Goal: Information Seeking & Learning: Find specific fact

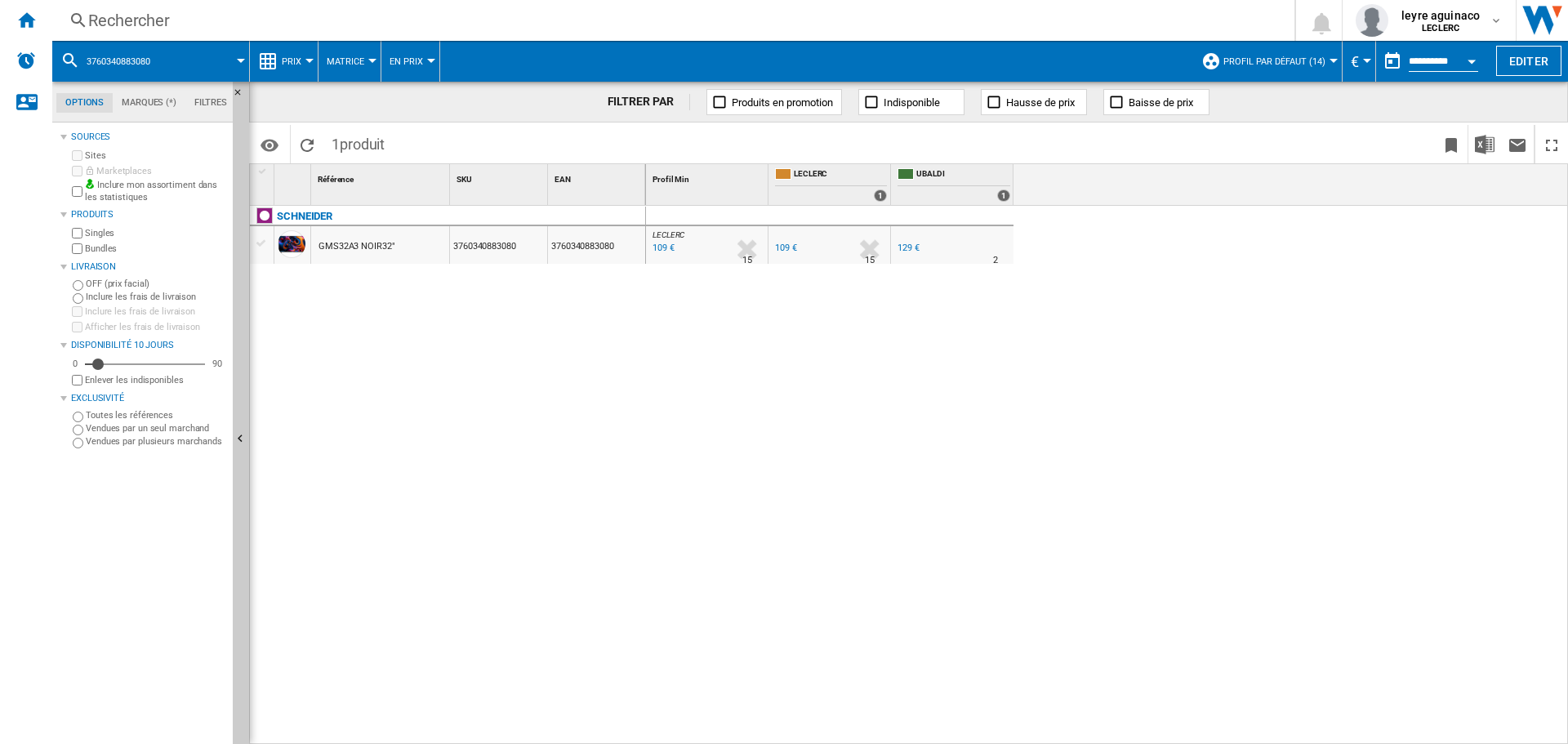
click at [690, 23] on div "Rechercher" at bounding box center [670, 21] width 1164 height 22
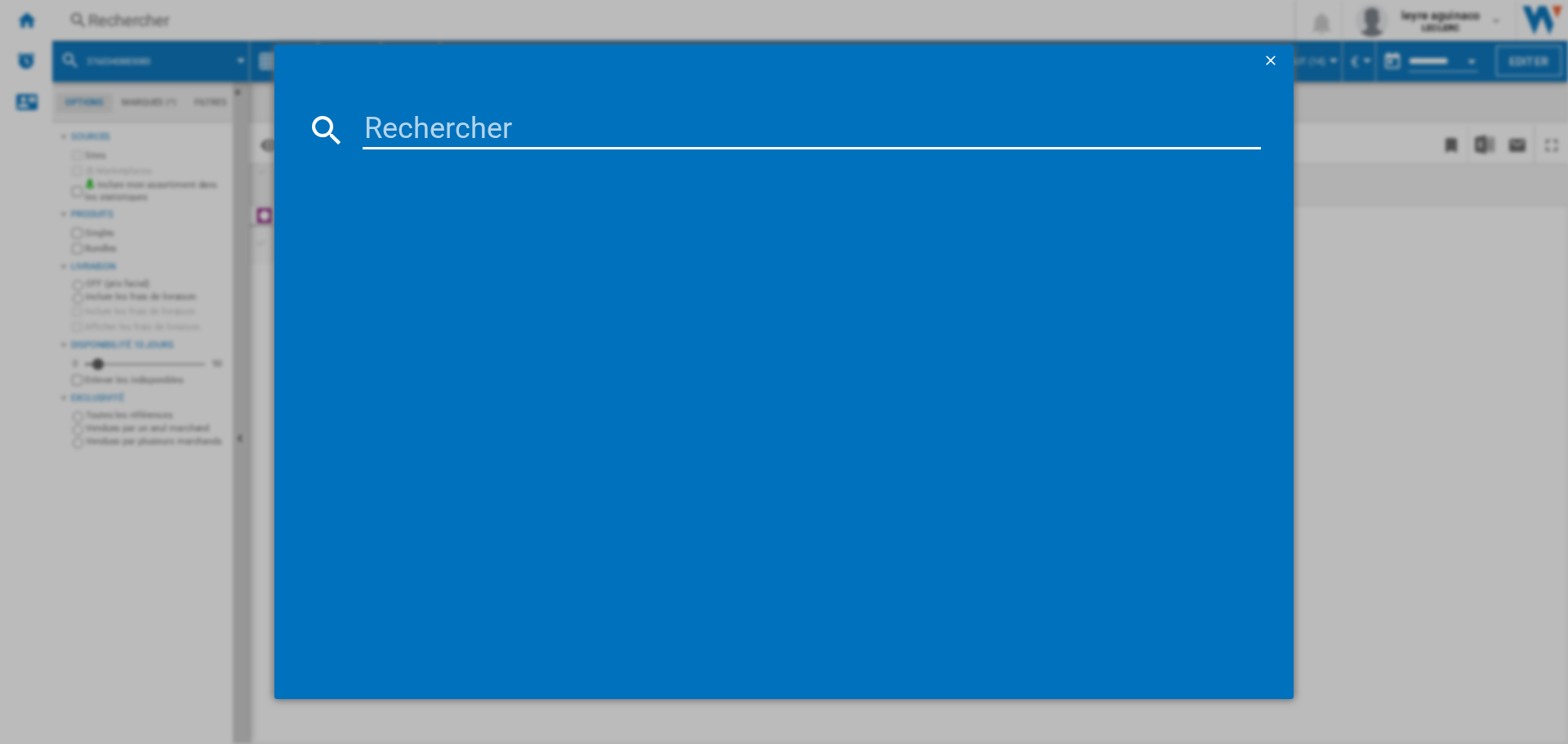
click at [552, 119] on input at bounding box center [812, 130] width 898 height 39
type input "5901292526047"
click at [648, 129] on input "5901292526047" at bounding box center [812, 130] width 898 height 39
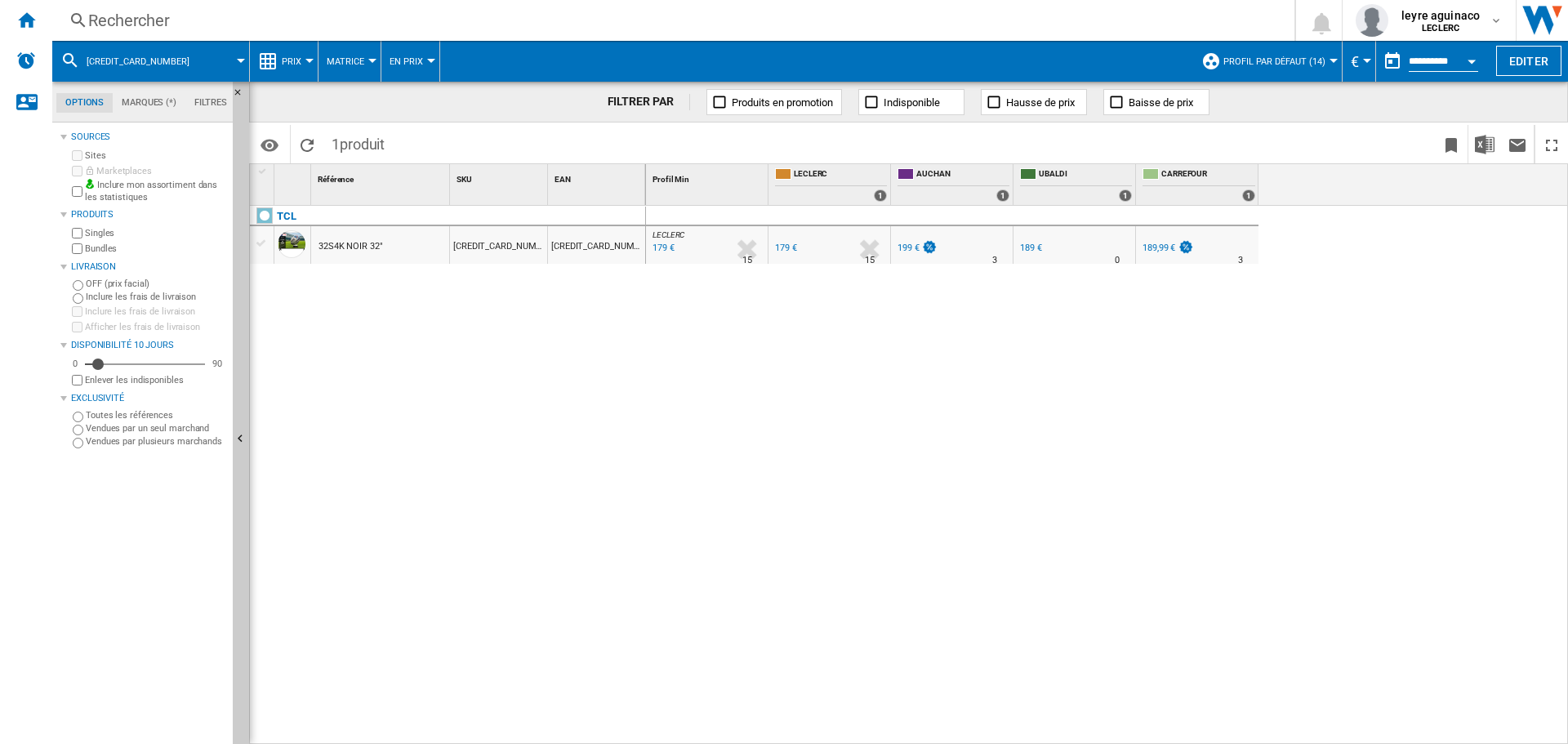
click at [463, 22] on div "Rechercher" at bounding box center [670, 21] width 1164 height 22
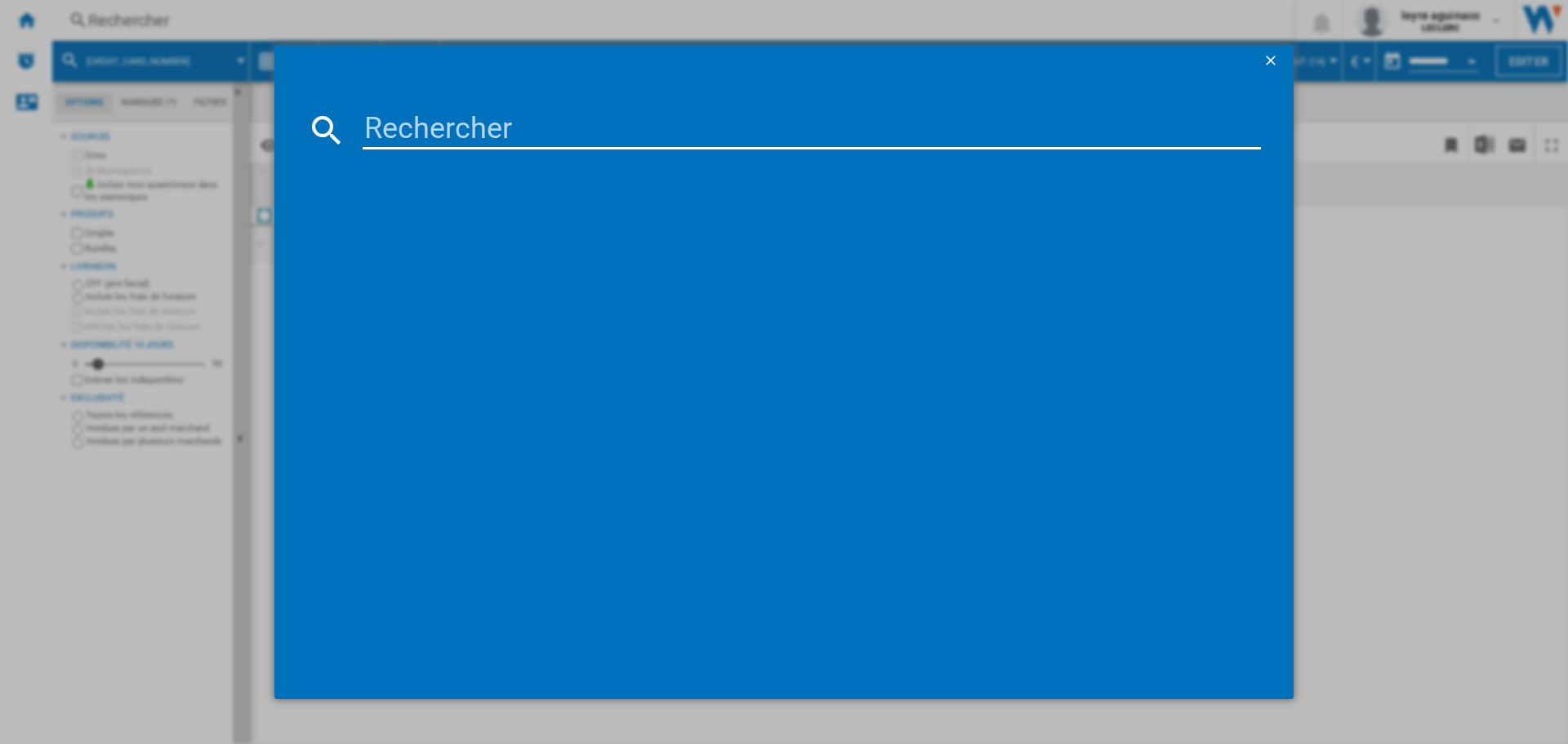
click at [421, 126] on input at bounding box center [812, 130] width 898 height 39
type input "5901292525958"
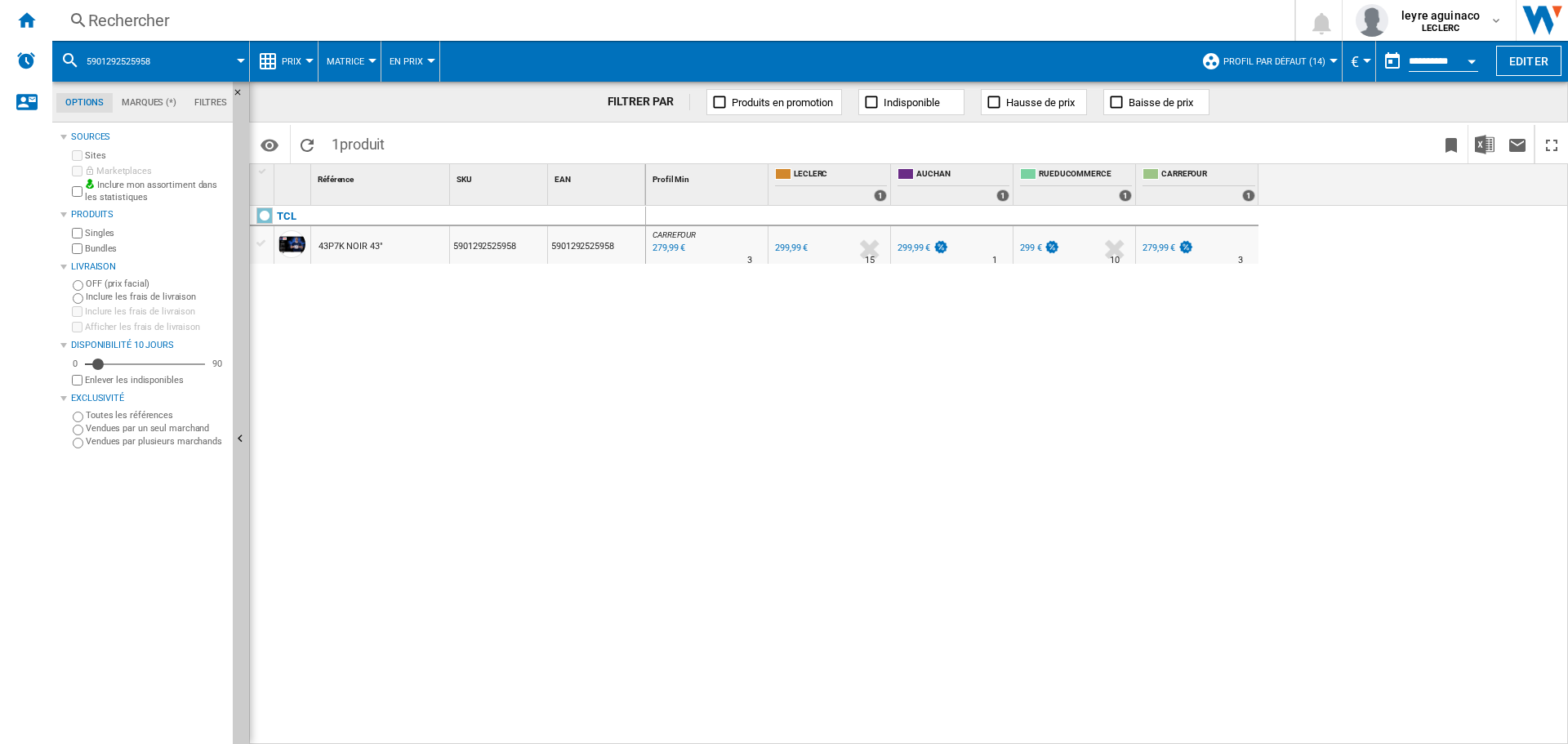
click at [516, 22] on div "Rechercher" at bounding box center [670, 21] width 1164 height 22
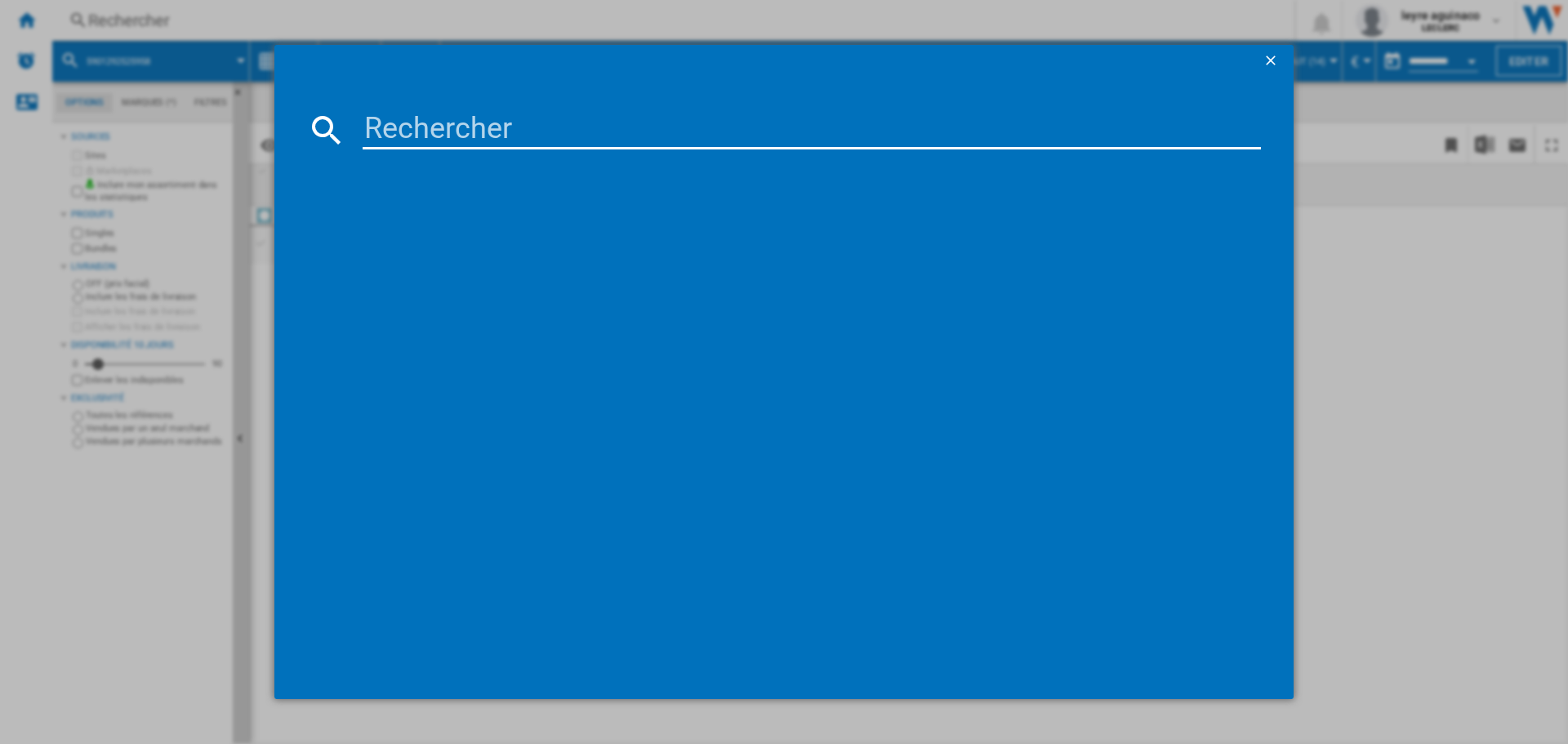
drag, startPoint x: 513, startPoint y: 107, endPoint x: 513, endPoint y: 123, distance: 16.0
click at [513, 115] on md-dialog-content at bounding box center [784, 388] width 1020 height 623
click at [513, 129] on input at bounding box center [812, 130] width 898 height 39
paste input "5901292523299"
type input "5901292523299"
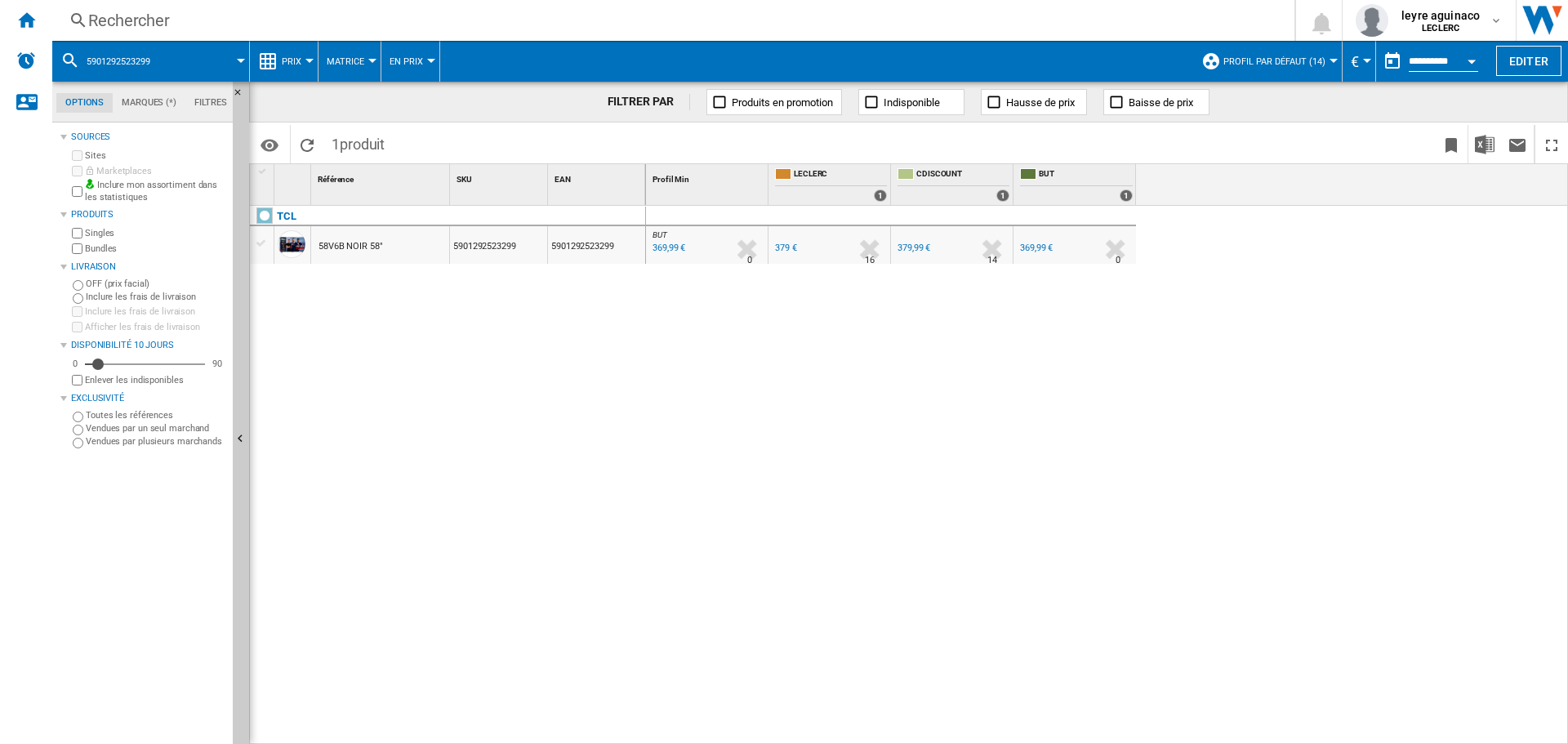
click at [661, 254] on div "369,99 €" at bounding box center [668, 247] width 35 height 16
click at [555, 20] on div "Rechercher" at bounding box center [670, 21] width 1164 height 22
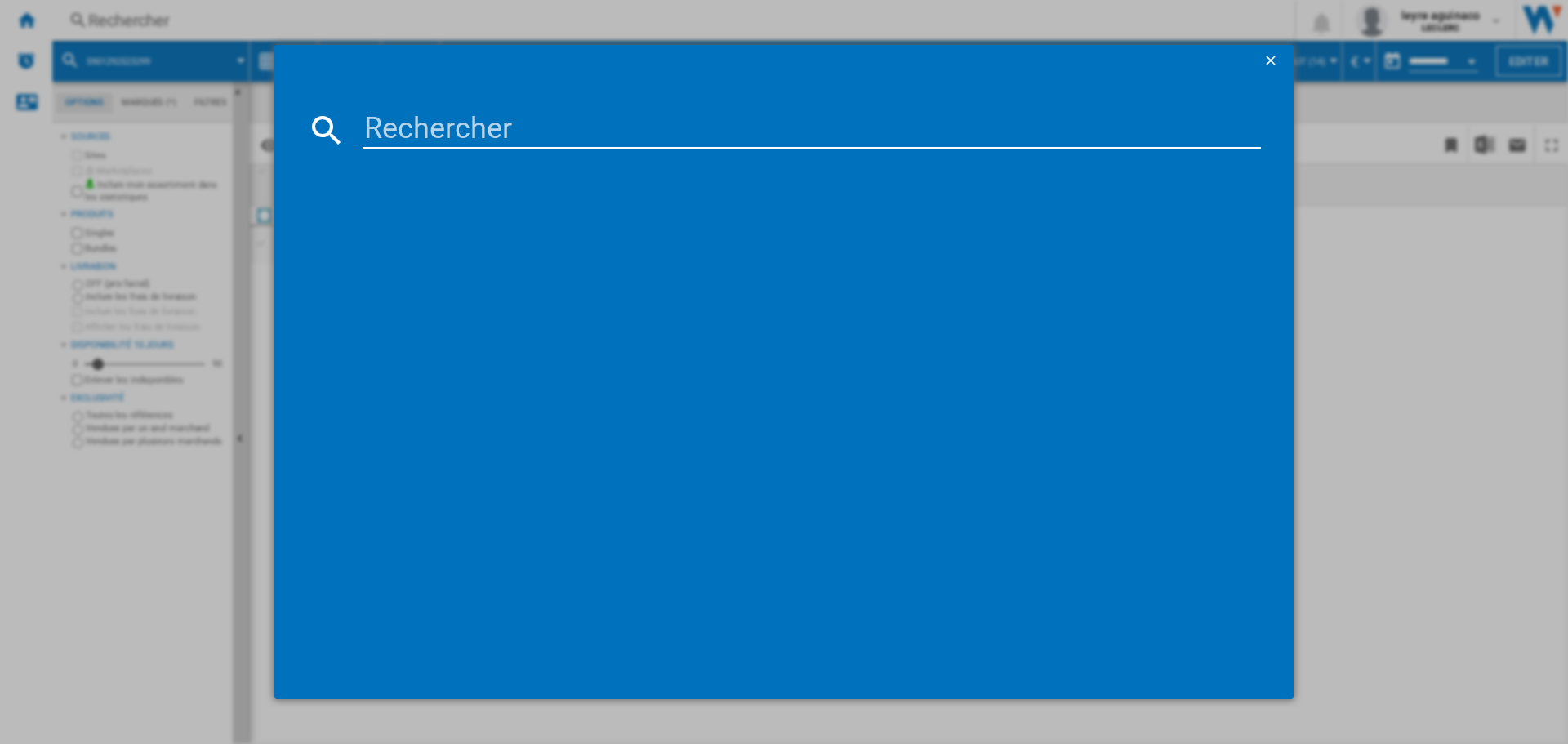
click at [479, 117] on input at bounding box center [812, 130] width 898 height 39
type input "8806096340196"
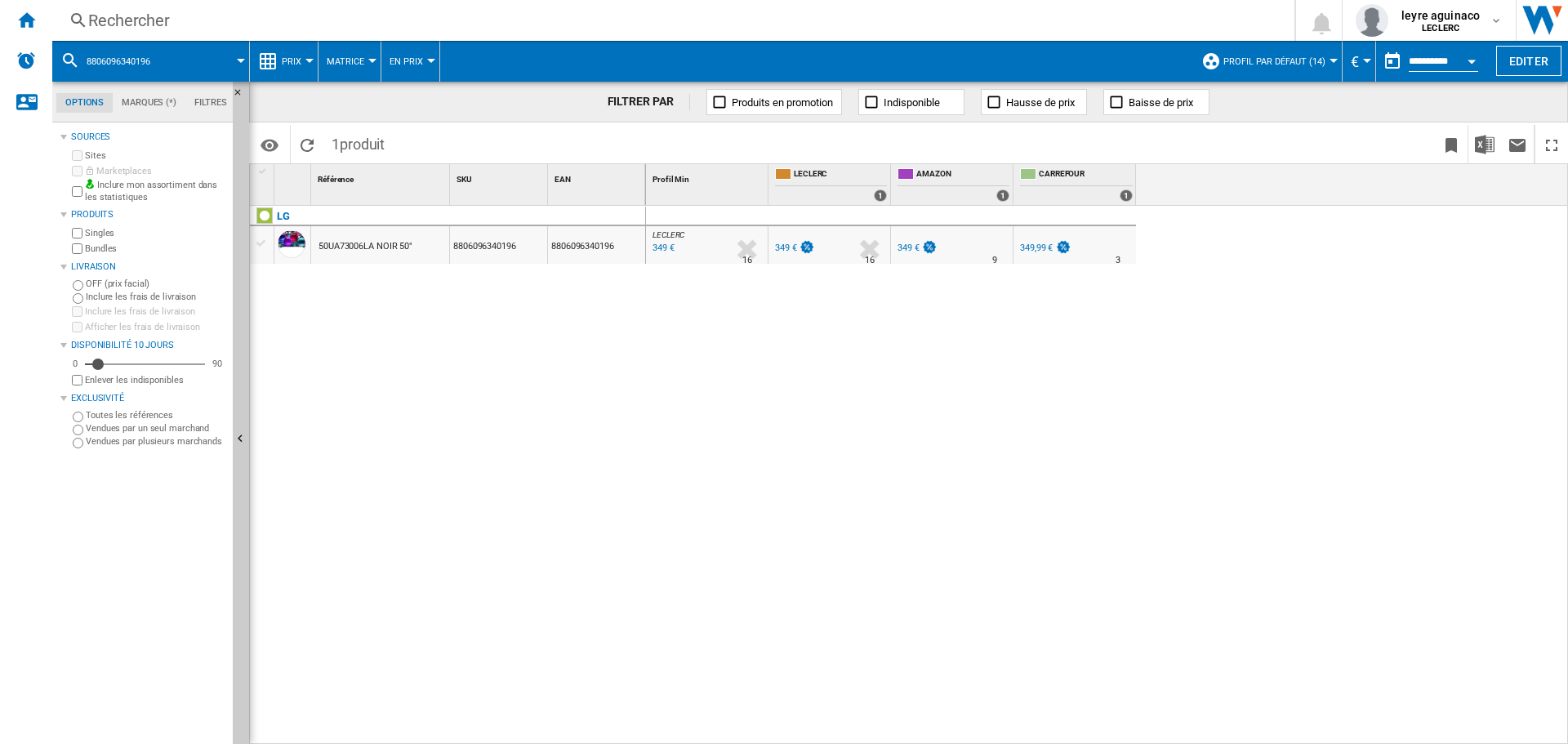
click at [778, 251] on div "349 €" at bounding box center [786, 247] width 22 height 10
click at [567, 21] on div "Rechercher" at bounding box center [670, 21] width 1164 height 22
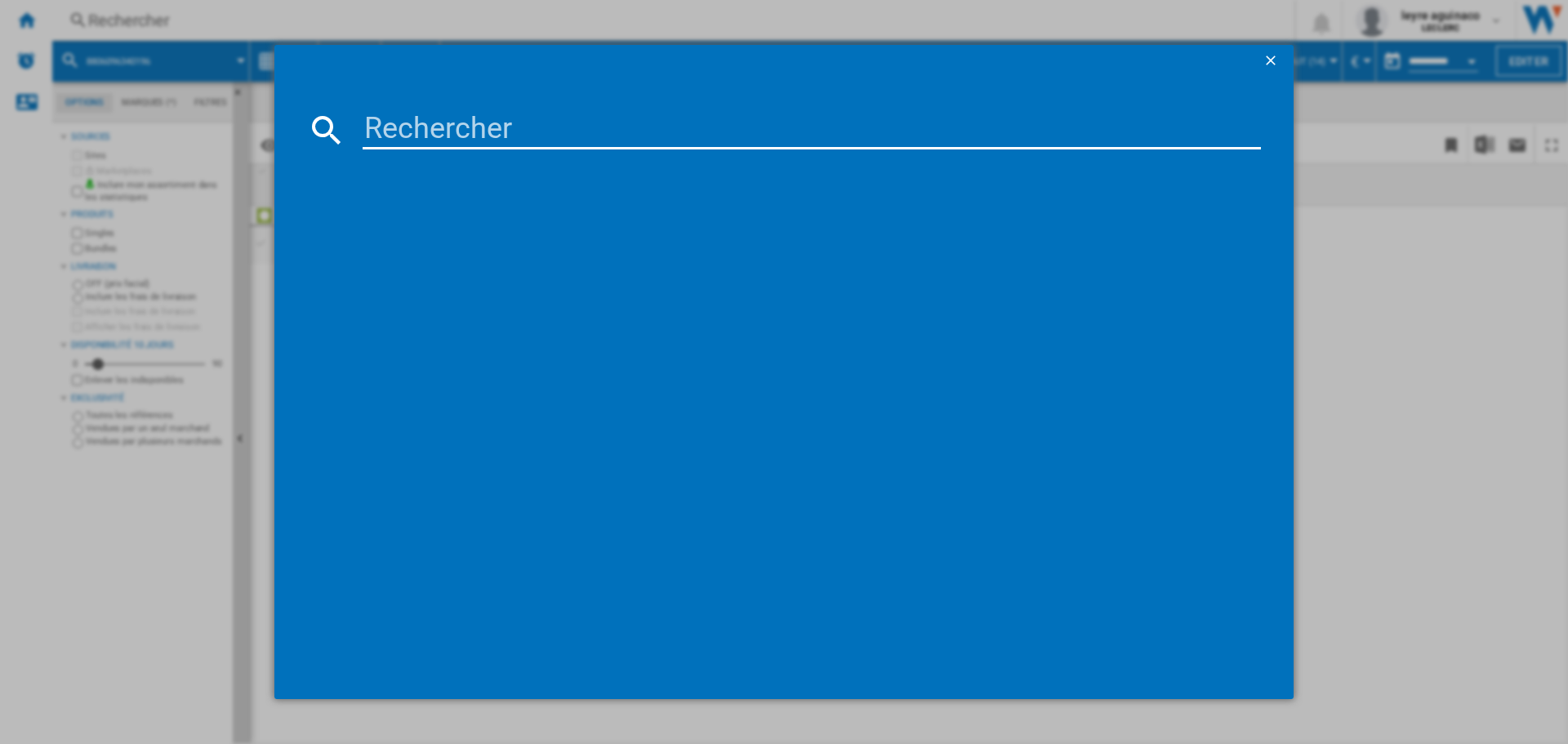
click at [490, 119] on input at bounding box center [812, 130] width 898 height 39
type input "8806091936493"
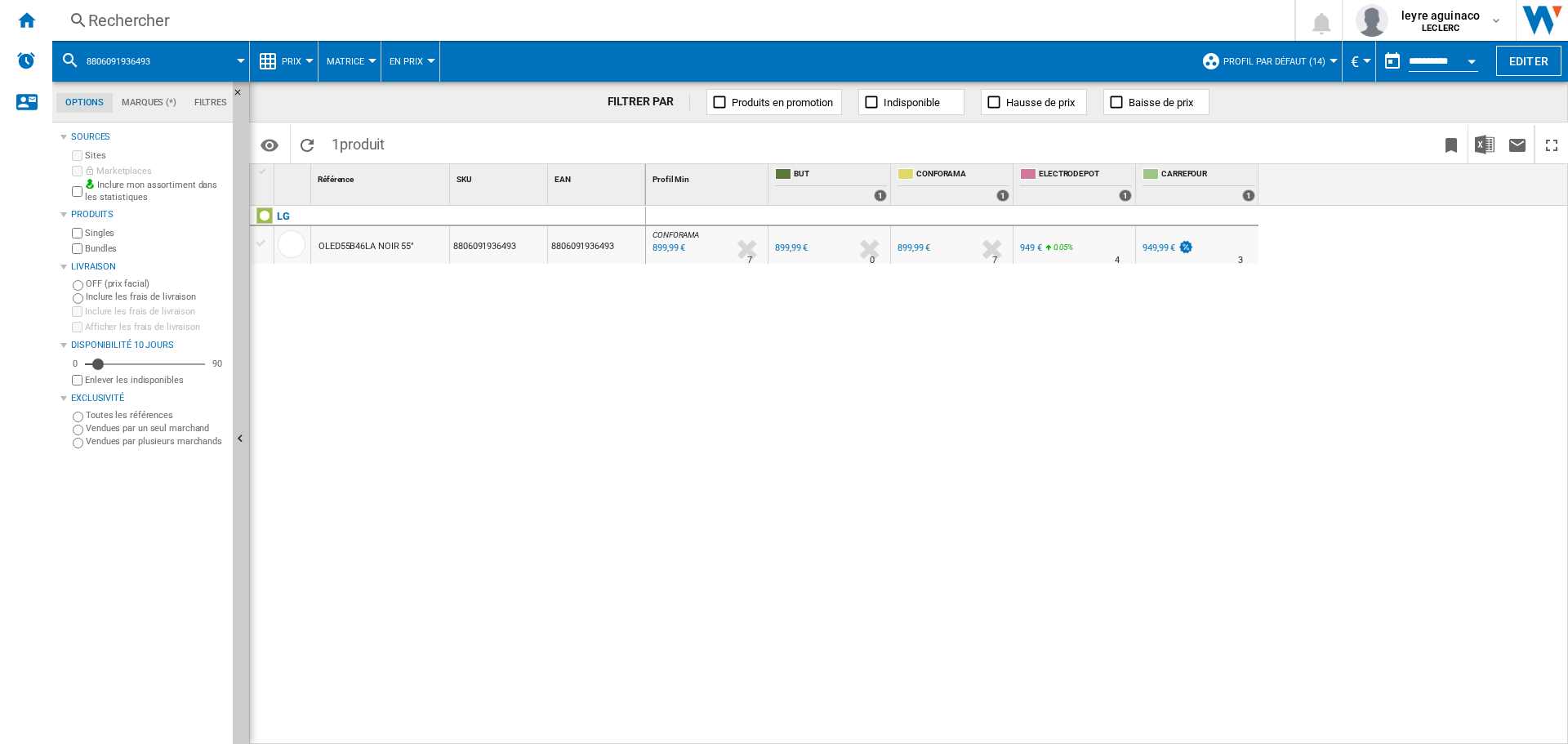
click at [478, 19] on div "Rechercher" at bounding box center [670, 21] width 1164 height 22
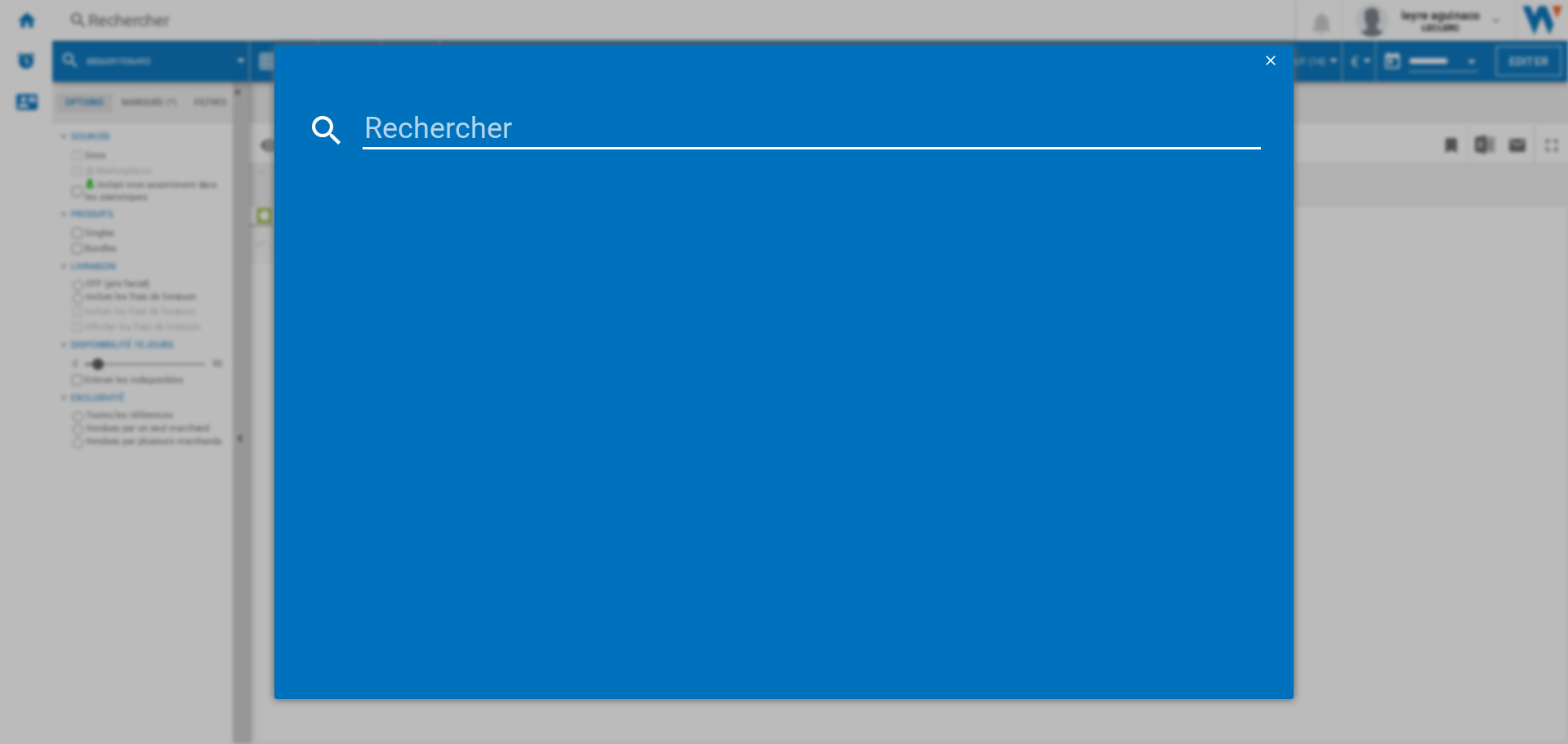
click at [481, 134] on input at bounding box center [812, 130] width 898 height 39
type input "8806096029916"
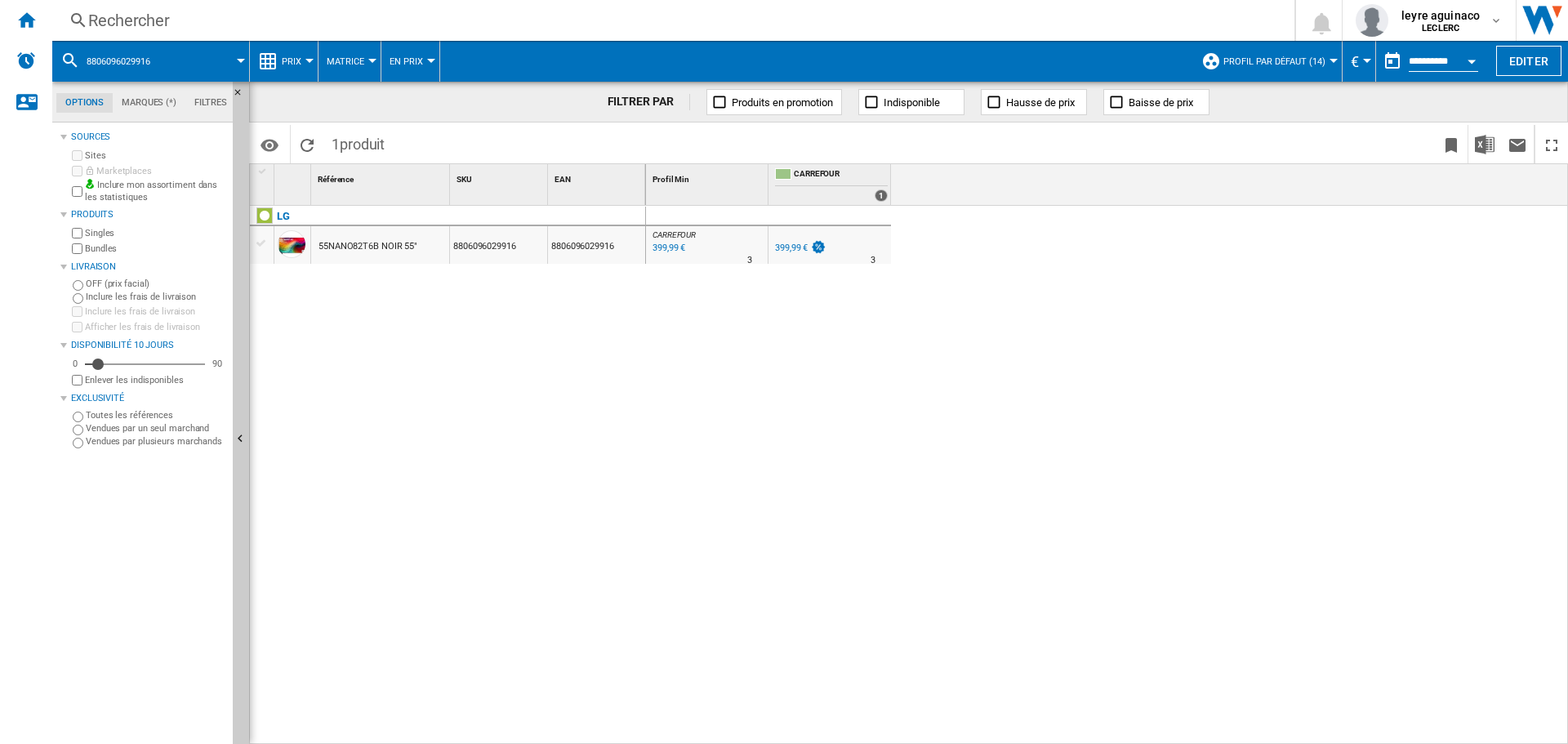
click at [454, 27] on div "Rechercher" at bounding box center [670, 21] width 1164 height 22
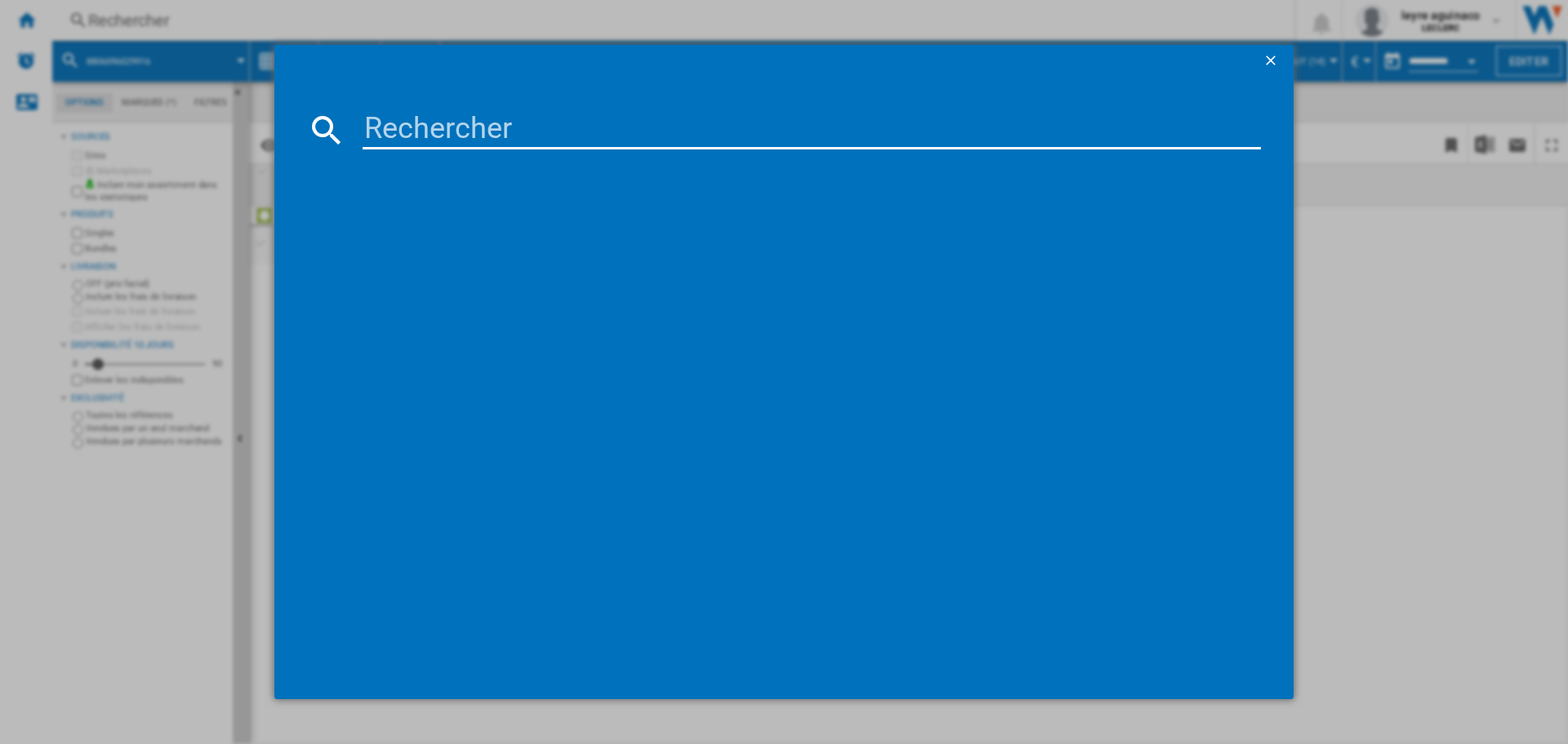
drag, startPoint x: 498, startPoint y: 98, endPoint x: 494, endPoint y: 125, distance: 27.3
click at [498, 103] on md-dialog-content at bounding box center [784, 388] width 1020 height 623
click at [493, 127] on input at bounding box center [812, 130] width 898 height 39
paste input "6942351403052"
type input "6942351403052"
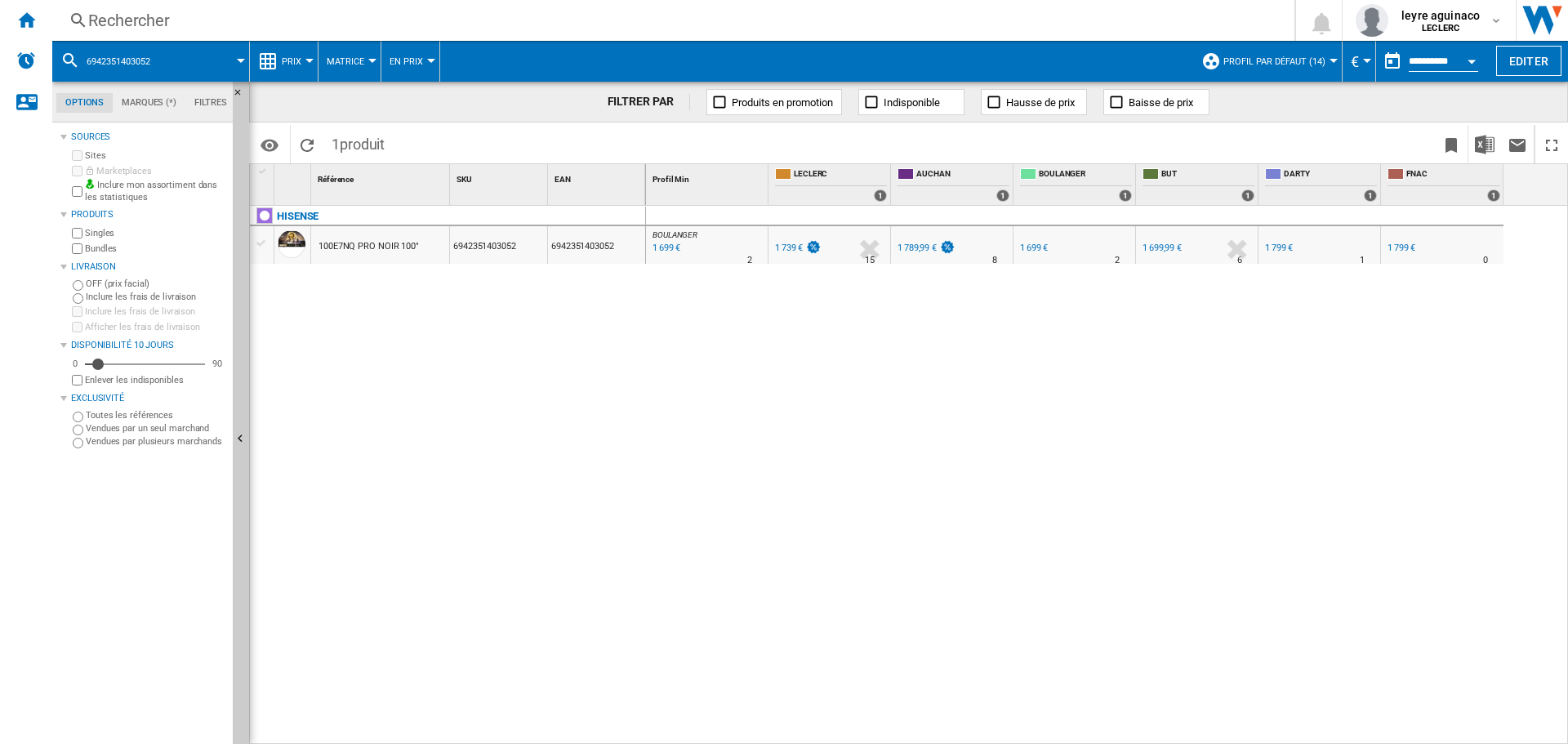
click at [787, 245] on div "1 739 €" at bounding box center [789, 247] width 28 height 10
drag, startPoint x: 586, startPoint y: 370, endPoint x: 572, endPoint y: 368, distance: 14.1
click at [586, 371] on div "HISENSE 100E7NQ PRO NOIR 100" 6942351403052 6942351403052" at bounding box center [448, 470] width 396 height 530
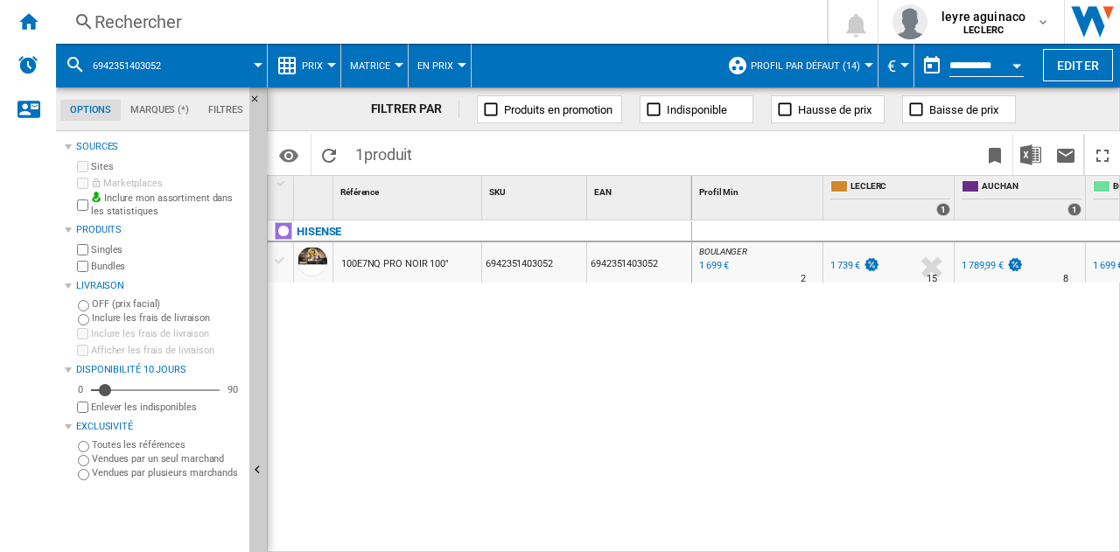
click at [492, 30] on div "Rechercher" at bounding box center [437, 22] width 687 height 24
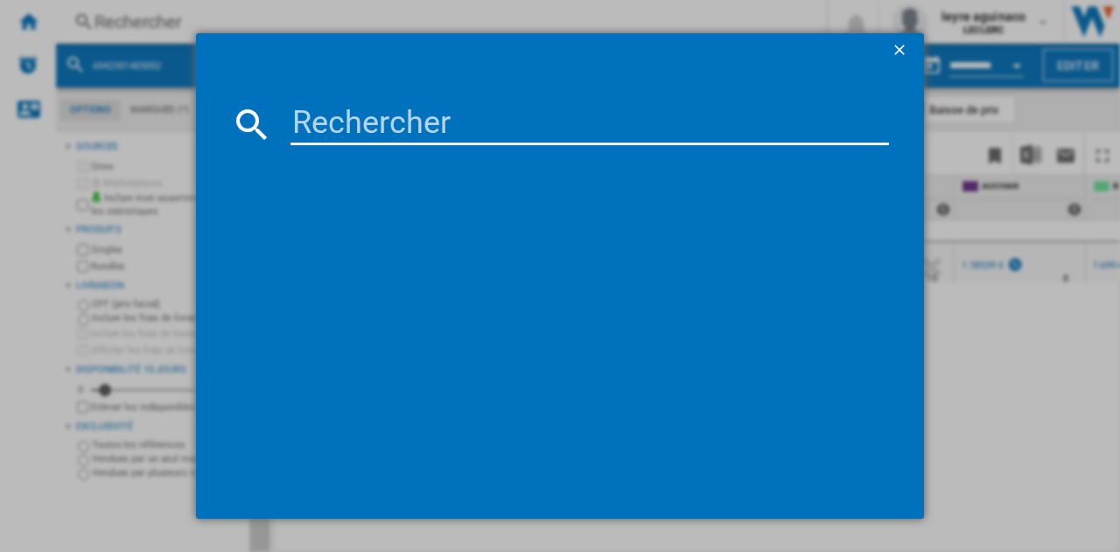
click at [500, 129] on input at bounding box center [589, 124] width 598 height 42
type input "8806096181683"
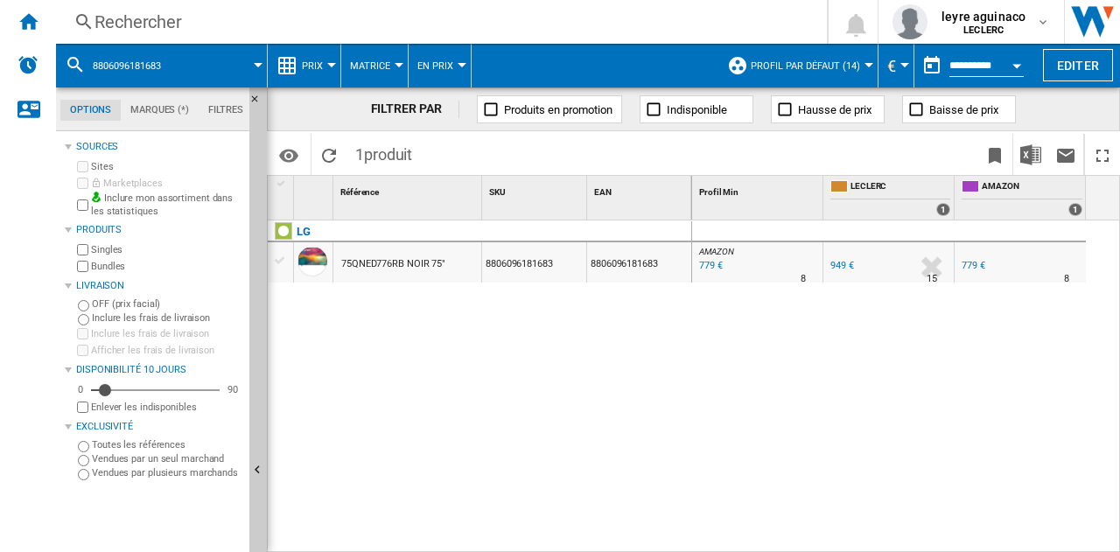
click at [705, 265] on div "779 €" at bounding box center [709, 265] width 26 height 17
click at [562, 14] on div "Rechercher" at bounding box center [437, 22] width 687 height 24
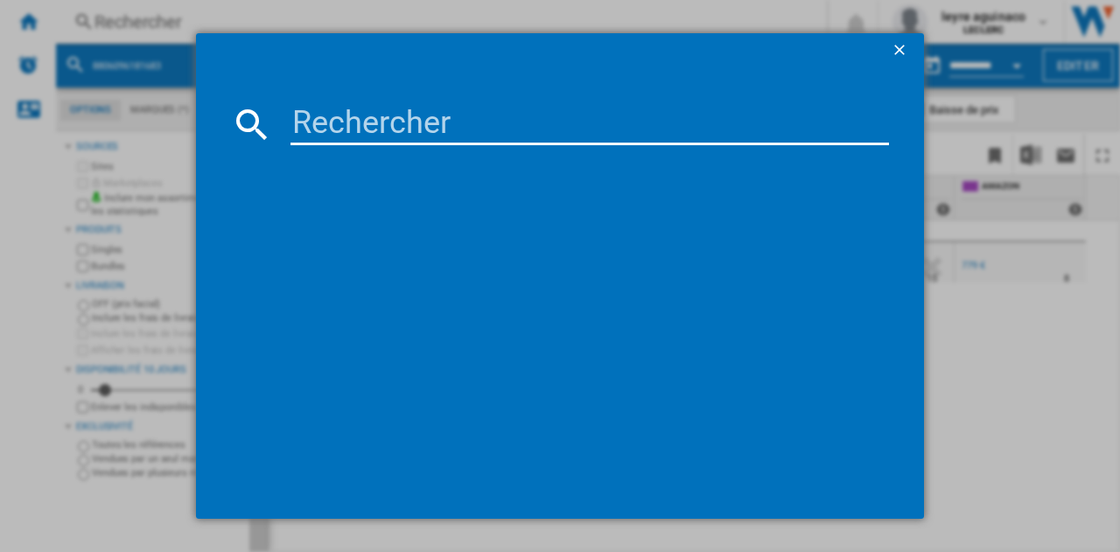
click at [533, 129] on input at bounding box center [589, 124] width 598 height 42
type input "8806091585899"
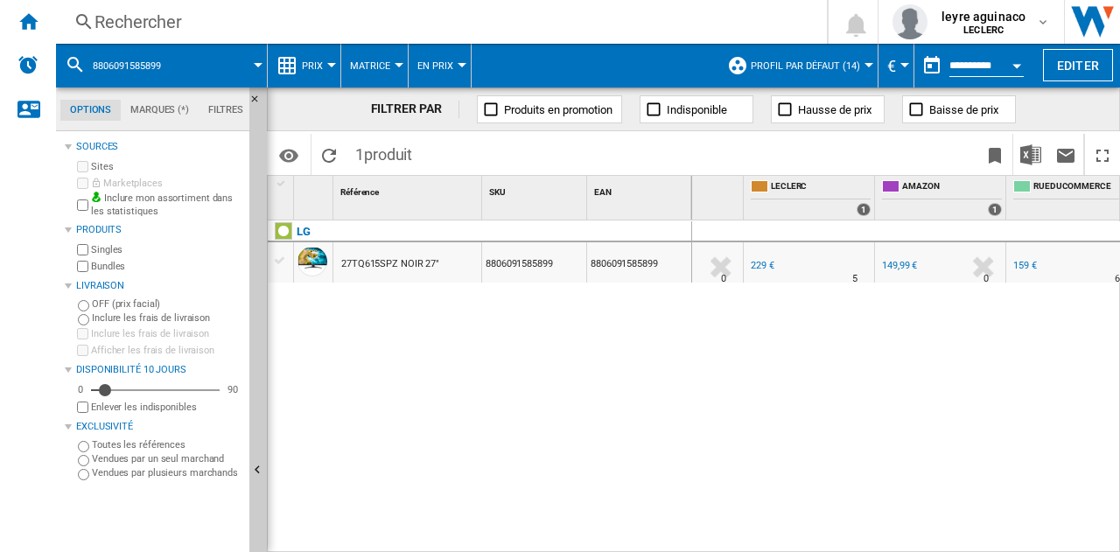
scroll to position [0, 56]
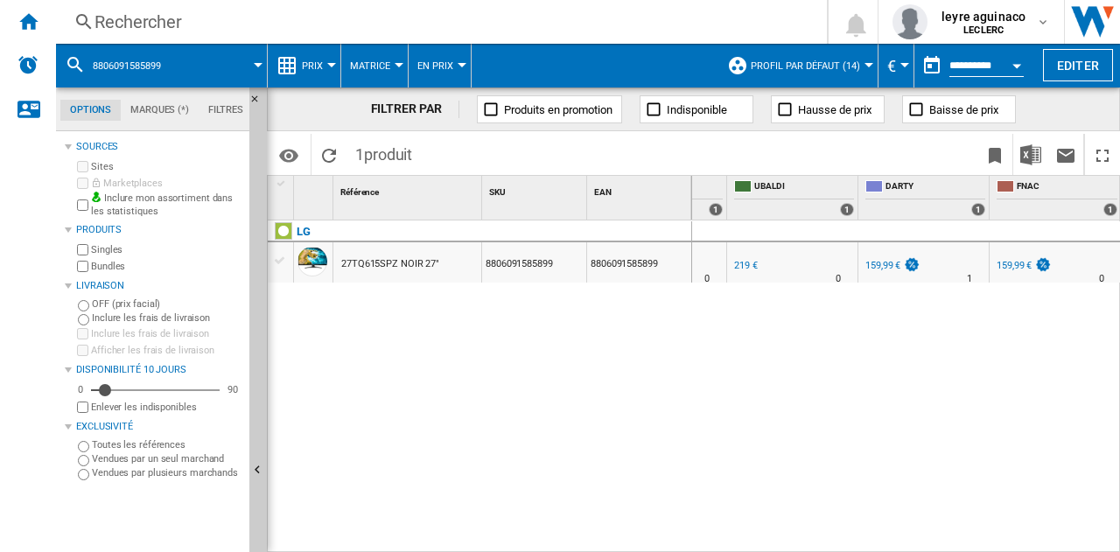
click at [520, 26] on div "Rechercher" at bounding box center [437, 22] width 687 height 24
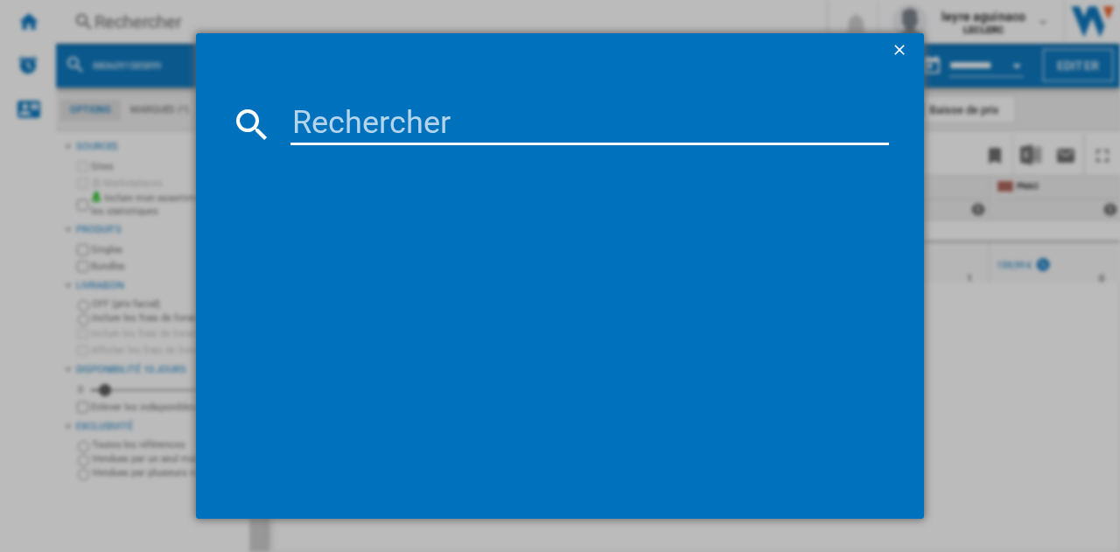
click at [537, 121] on input at bounding box center [589, 124] width 598 height 42
type input "8806084737120"
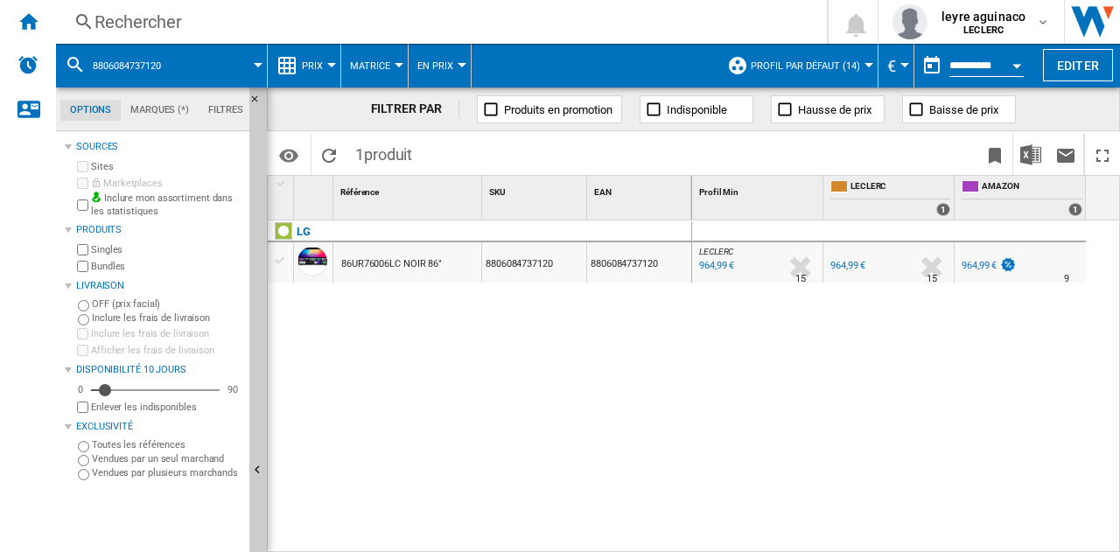
click at [455, 23] on div "Rechercher" at bounding box center [437, 22] width 687 height 24
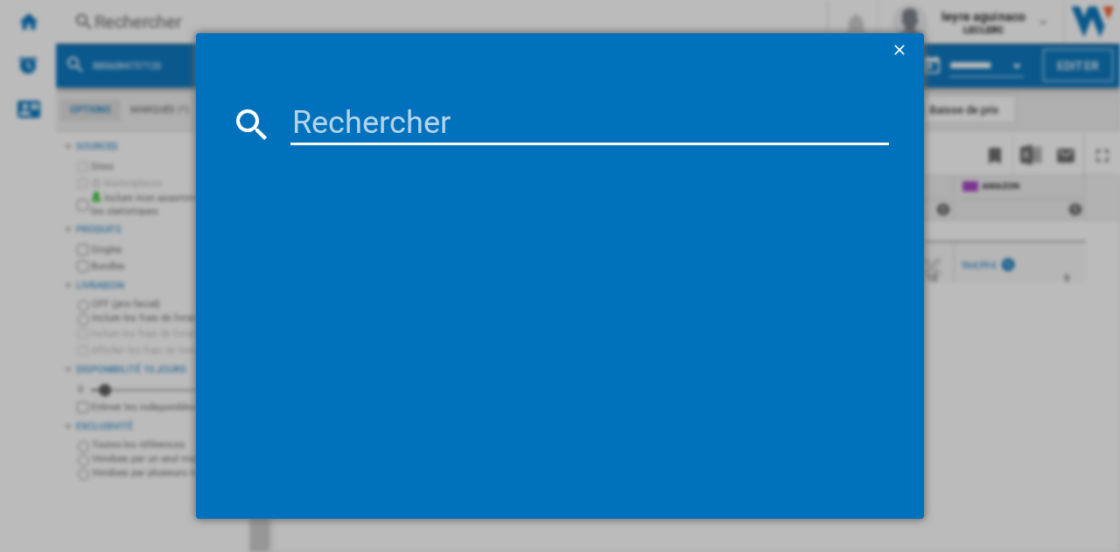
click at [463, 131] on input at bounding box center [589, 124] width 598 height 42
type input "7640186960557"
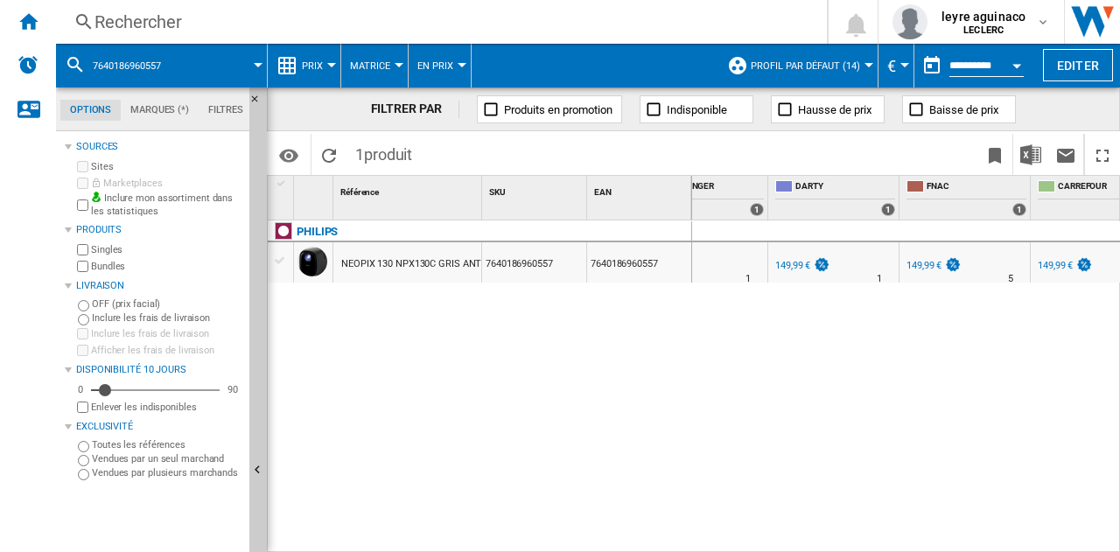
scroll to position [0, 359]
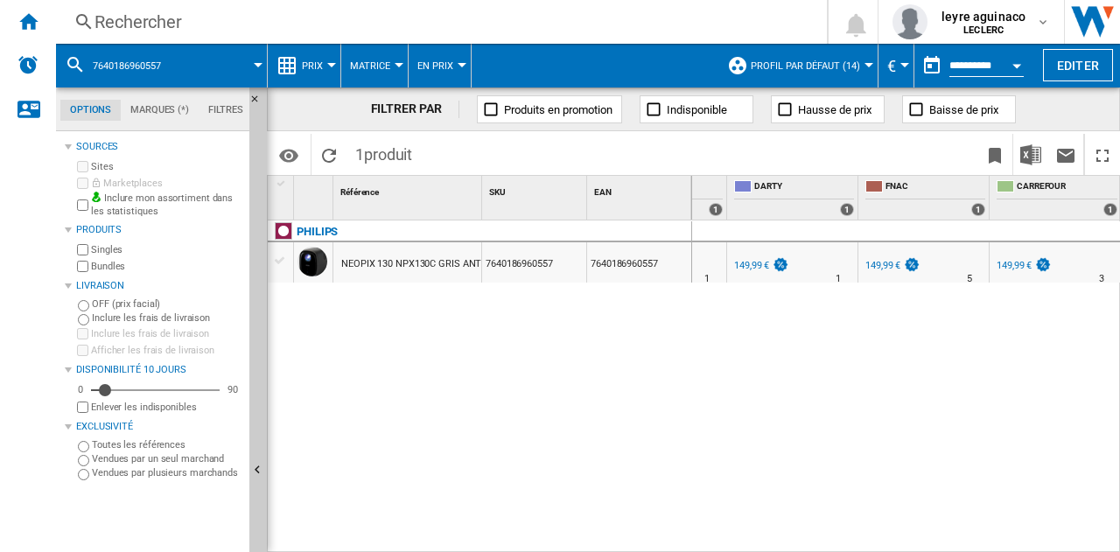
click at [370, 26] on div "Rechercher" at bounding box center [437, 22] width 687 height 24
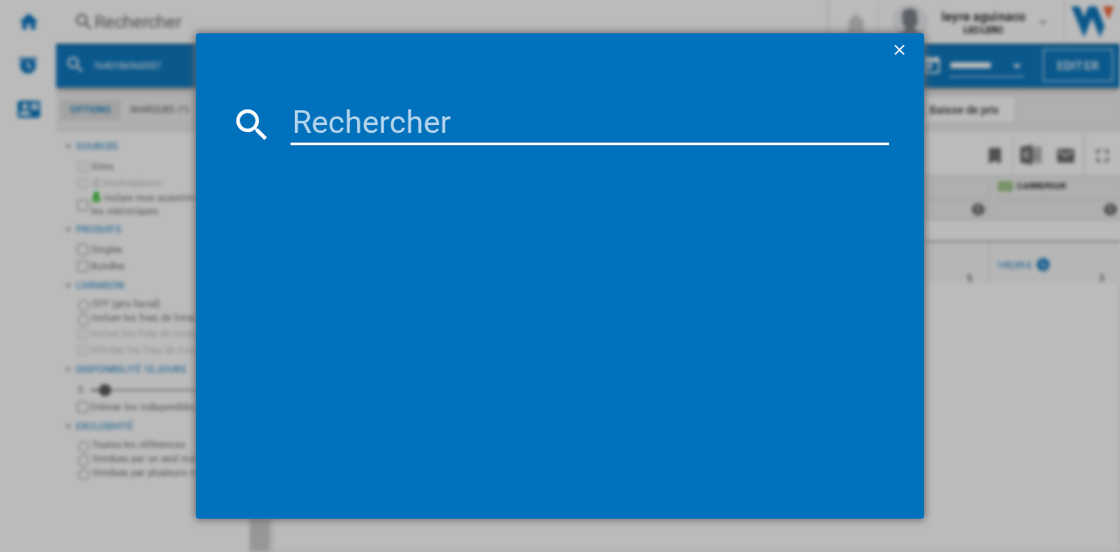
click at [393, 137] on input at bounding box center [589, 124] width 598 height 42
type input "8806097122241"
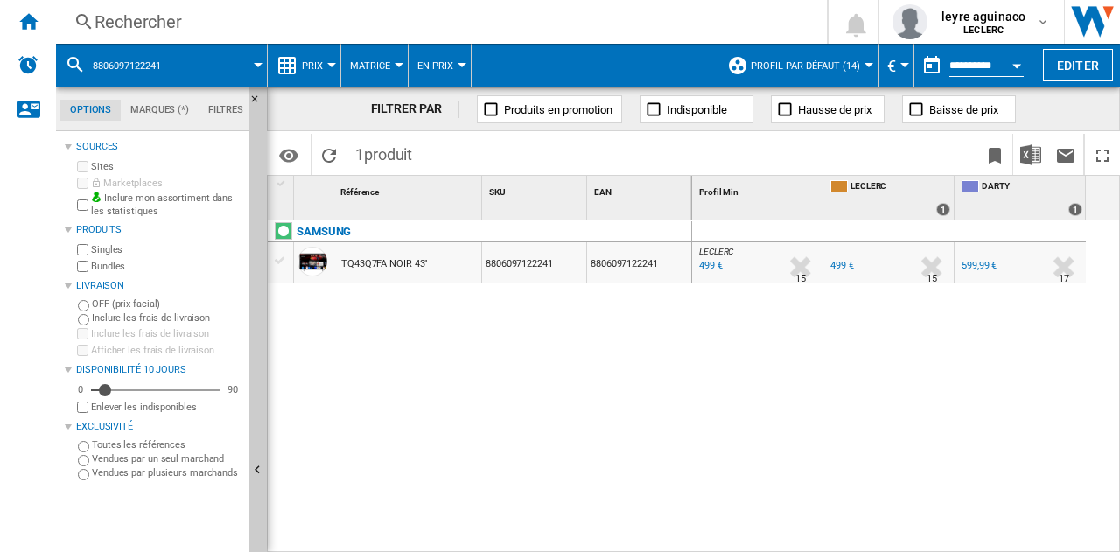
click at [447, 21] on div "Rechercher" at bounding box center [437, 22] width 687 height 24
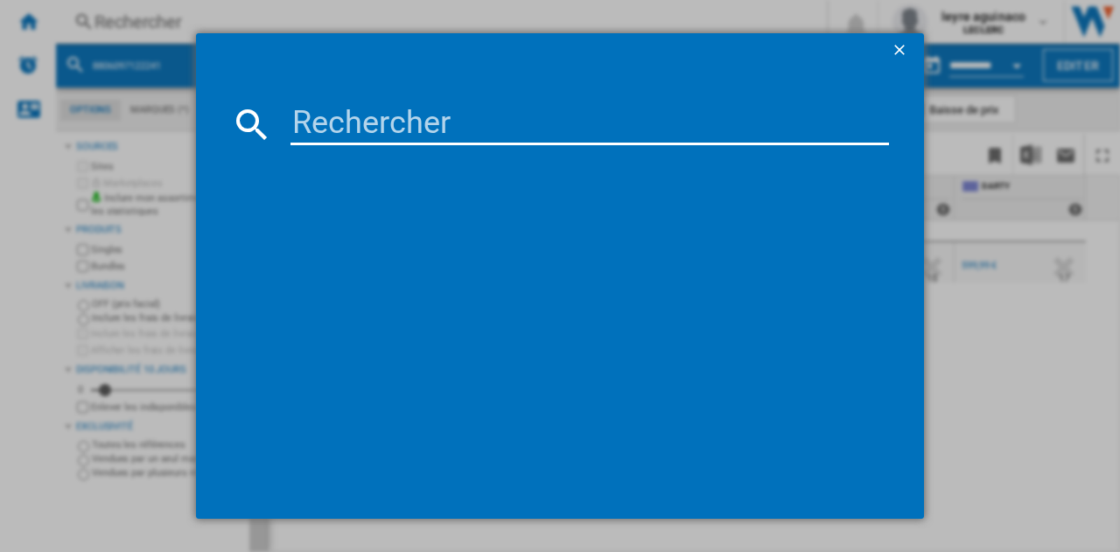
click at [453, 141] on input at bounding box center [589, 124] width 598 height 42
type input "8806097122579"
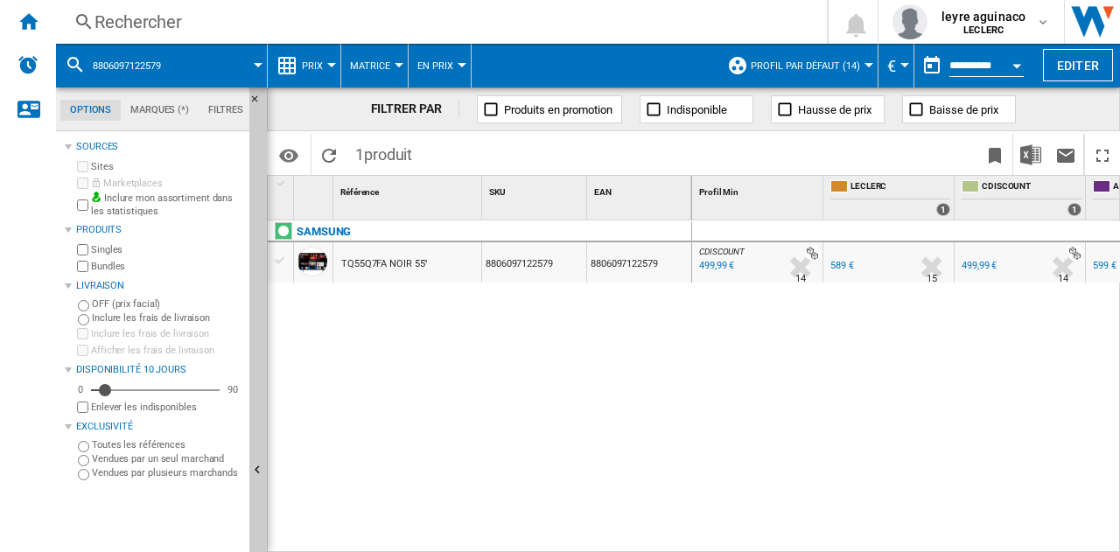
click at [528, 30] on div "Rechercher" at bounding box center [437, 22] width 687 height 24
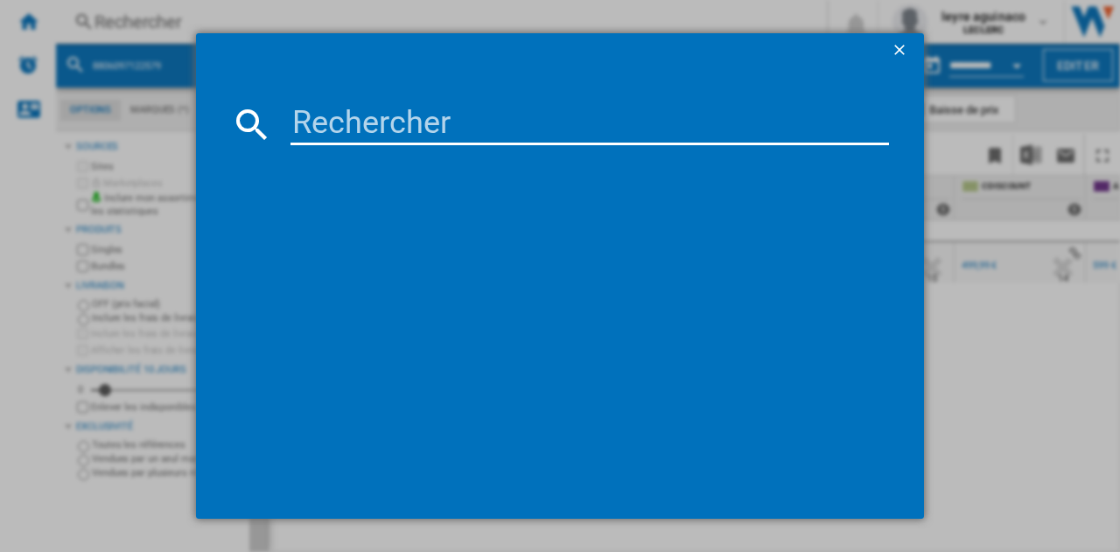
click at [500, 145] on md-dialog-content at bounding box center [560, 293] width 728 height 450
click at [500, 129] on input at bounding box center [589, 124] width 598 height 42
paste input "8806097124153"
type input "8806097124153"
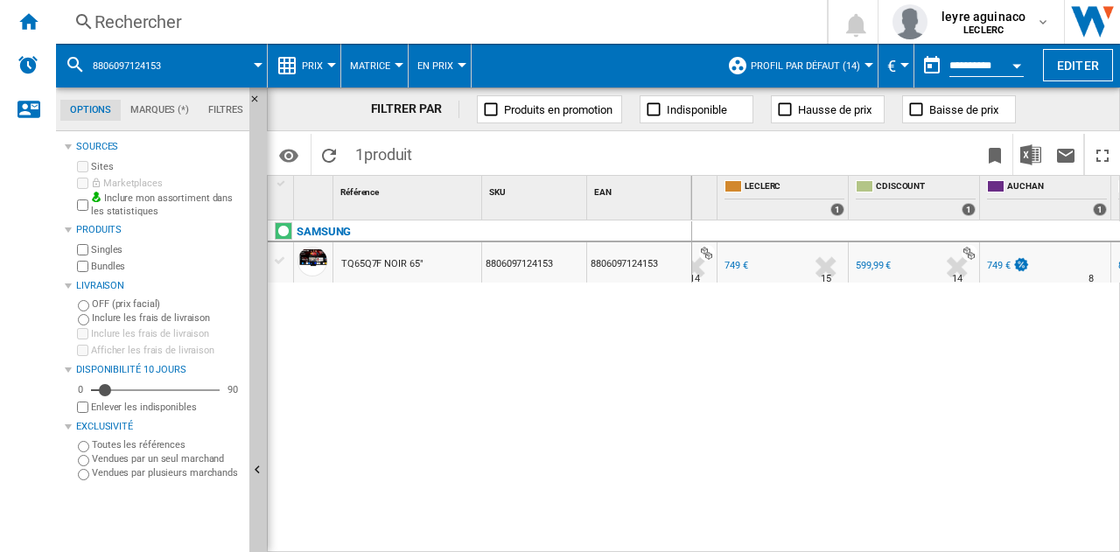
scroll to position [0, 68]
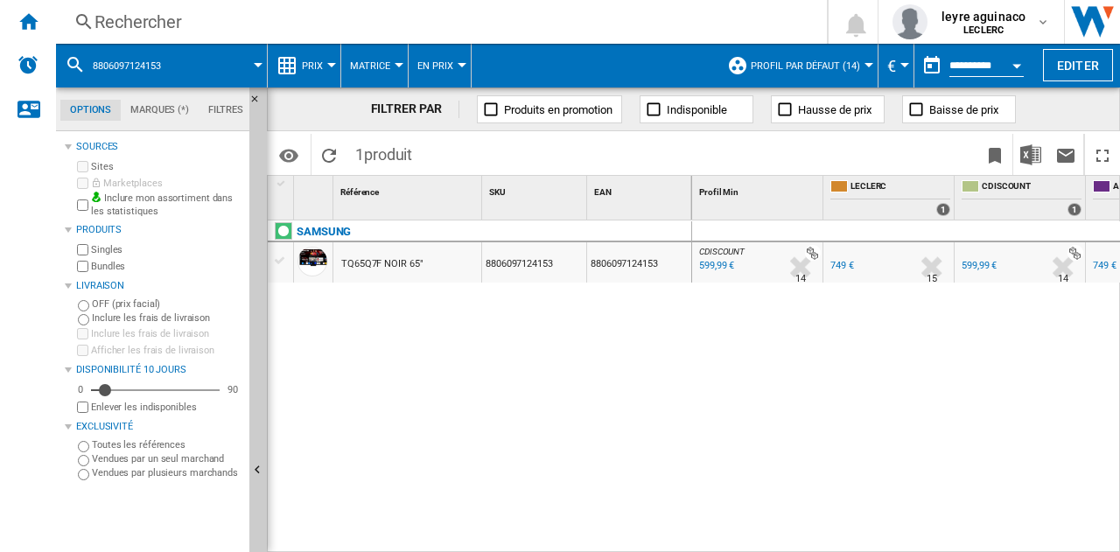
click at [530, 20] on div "Rechercher" at bounding box center [437, 22] width 687 height 24
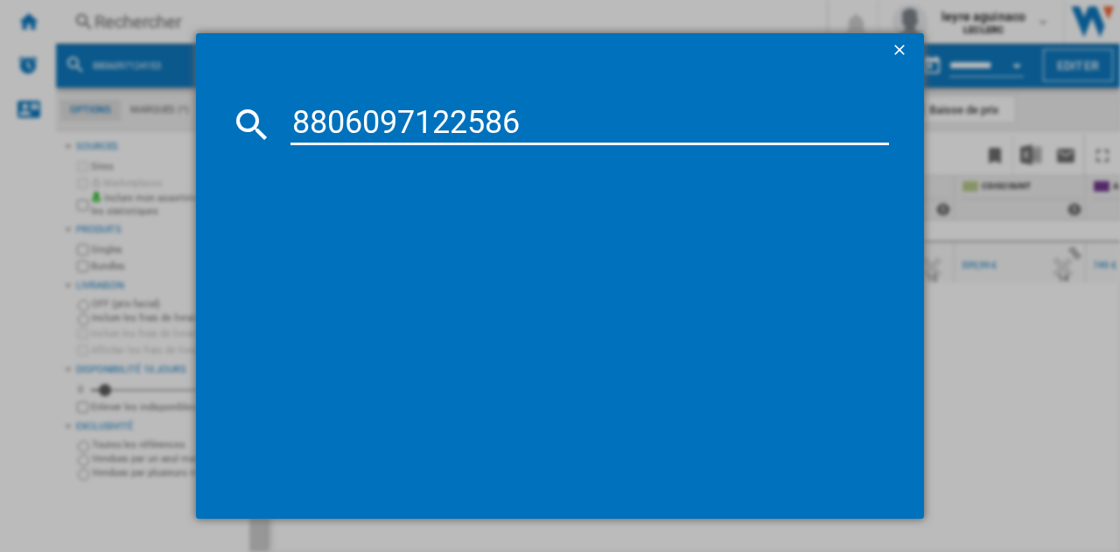
type input "8806097122586"
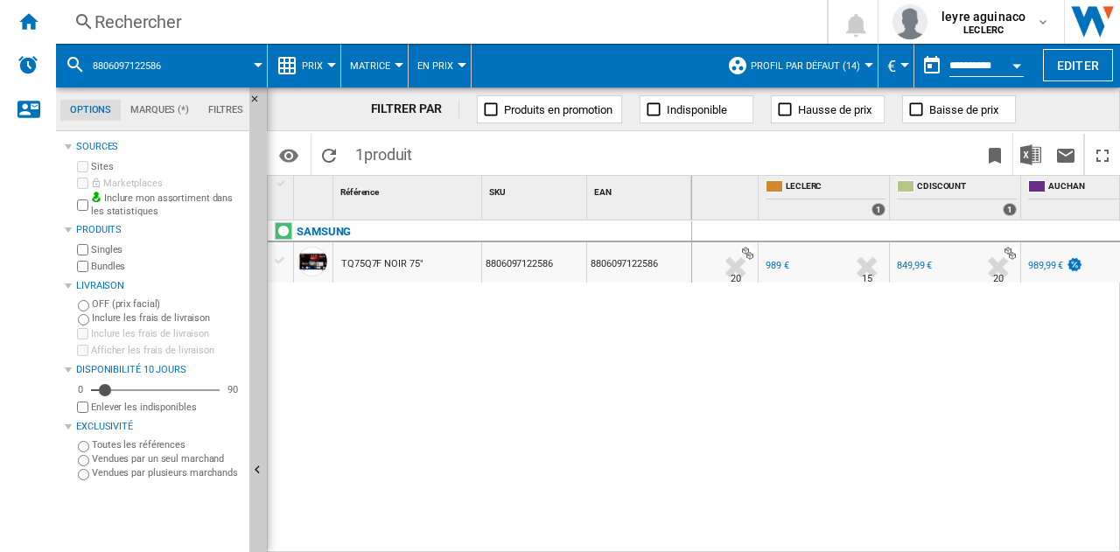
click at [525, 24] on div "Rechercher" at bounding box center [437, 22] width 687 height 24
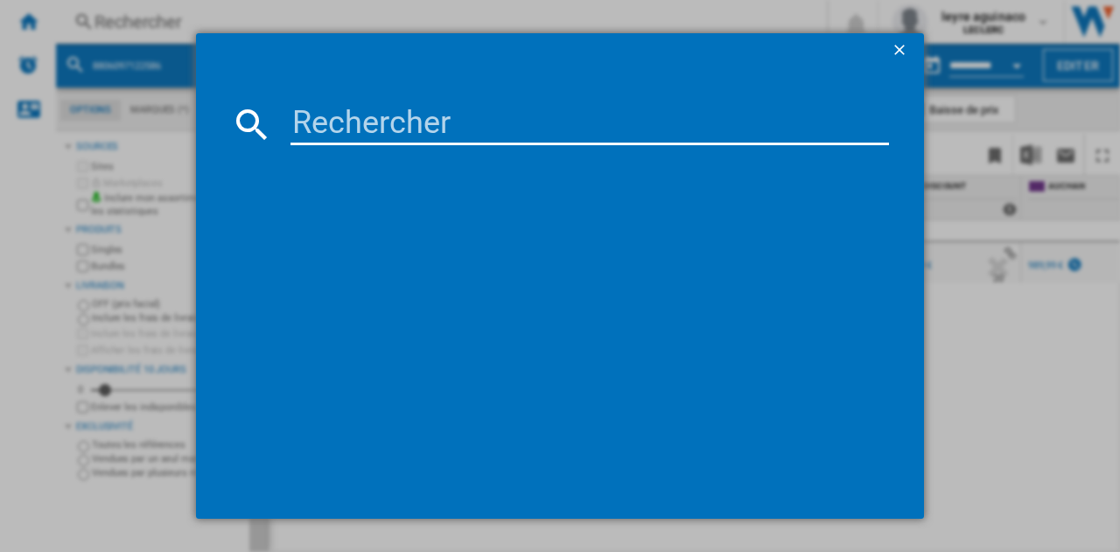
click at [532, 122] on input at bounding box center [589, 124] width 598 height 42
type input "8806095973609"
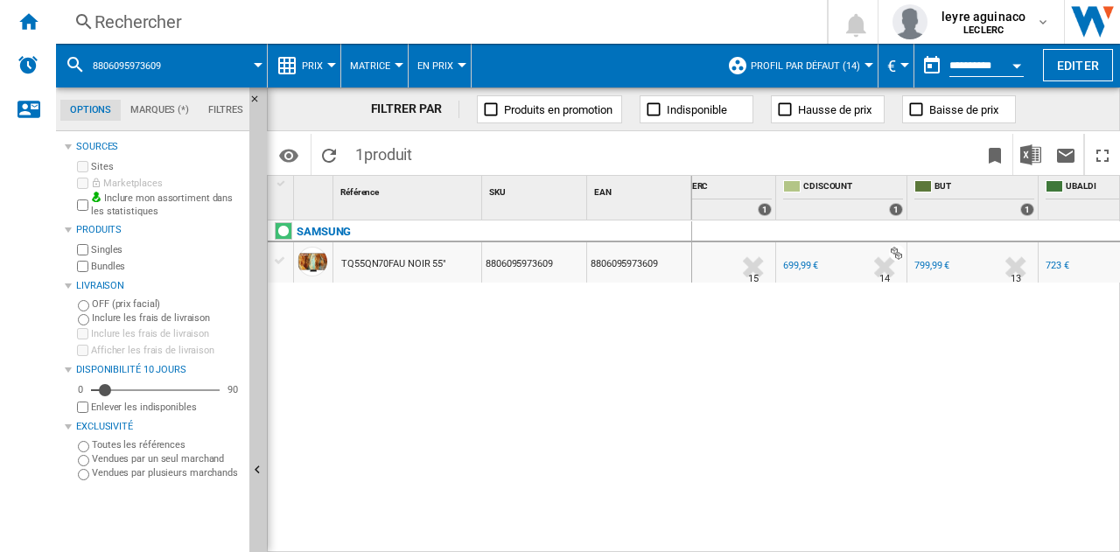
scroll to position [0, 194]
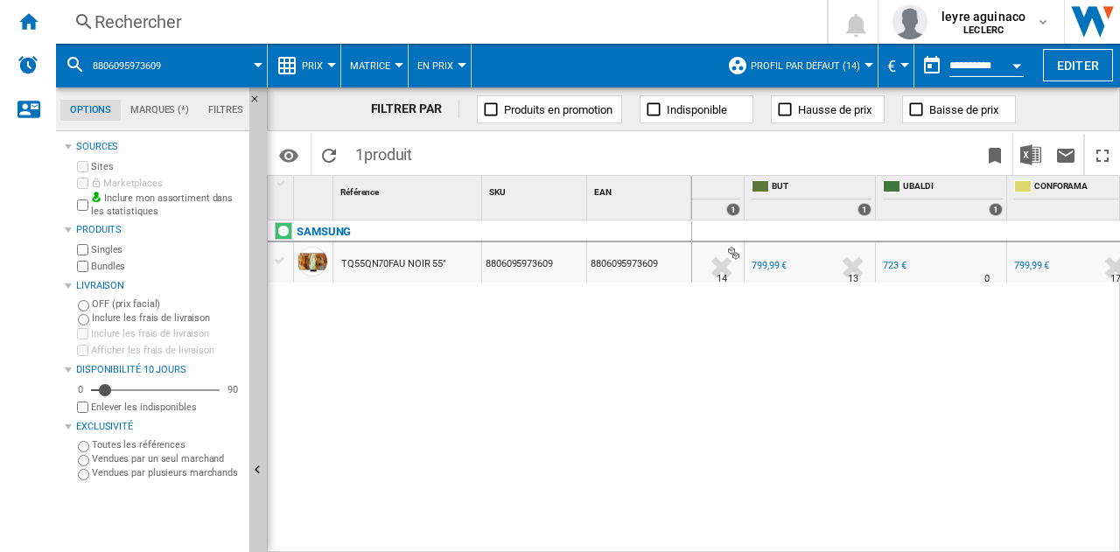
click at [892, 261] on div "723 €" at bounding box center [895, 265] width 24 height 11
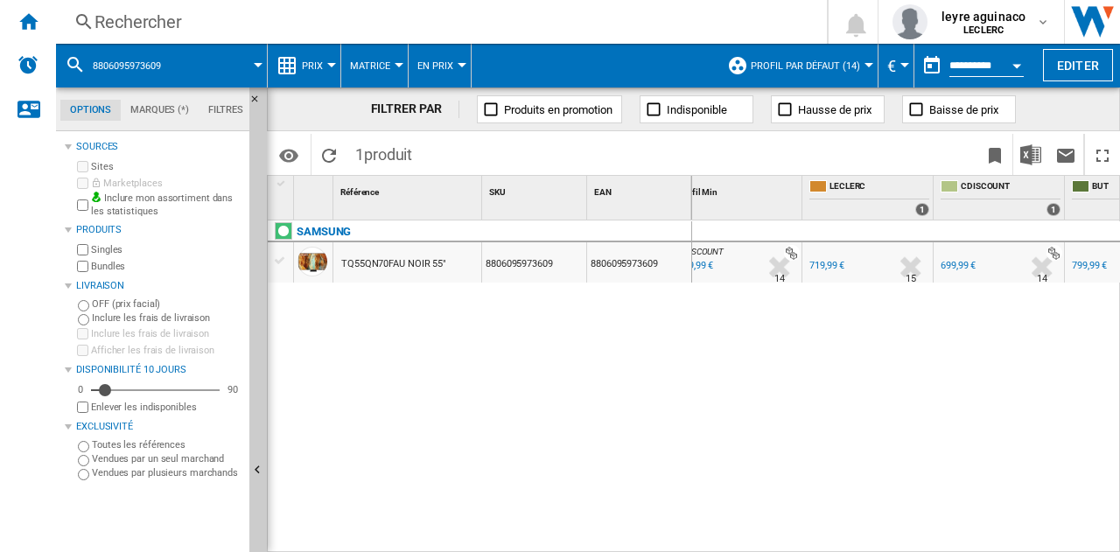
click at [831, 260] on div "719,99 €" at bounding box center [826, 265] width 35 height 11
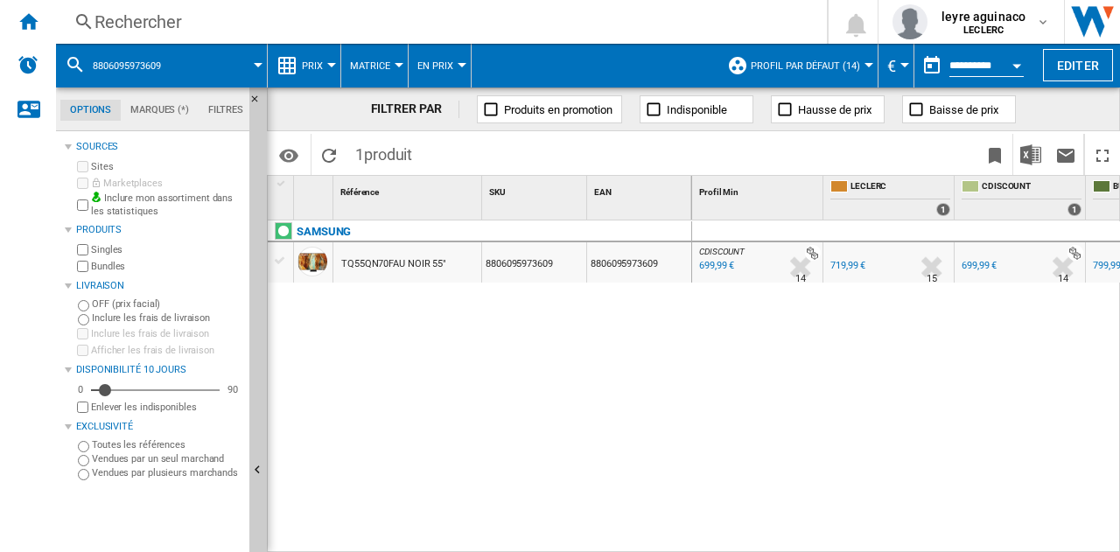
click at [574, 22] on div "Rechercher" at bounding box center [437, 22] width 687 height 24
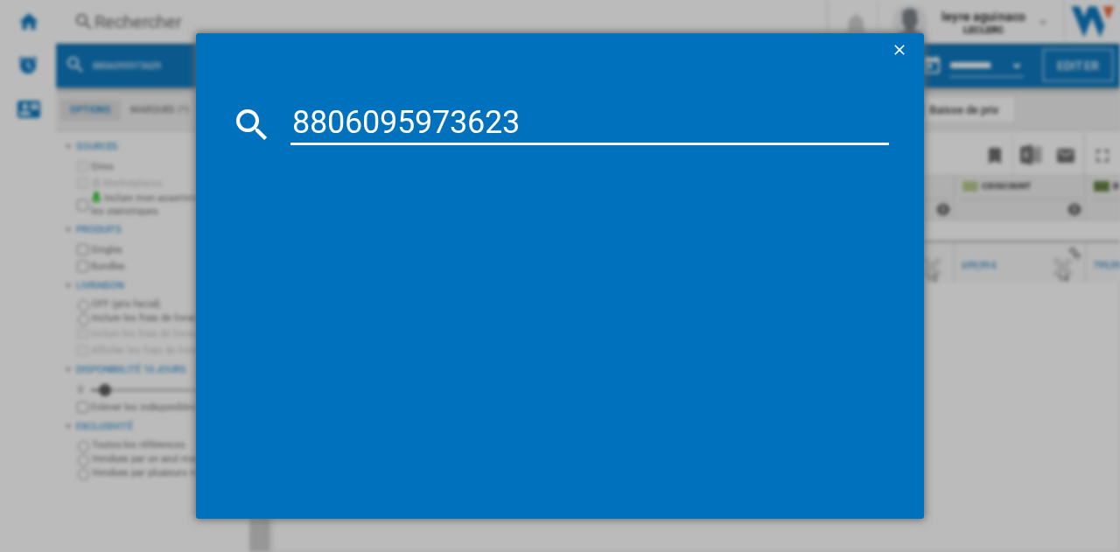
type input "8806095973623"
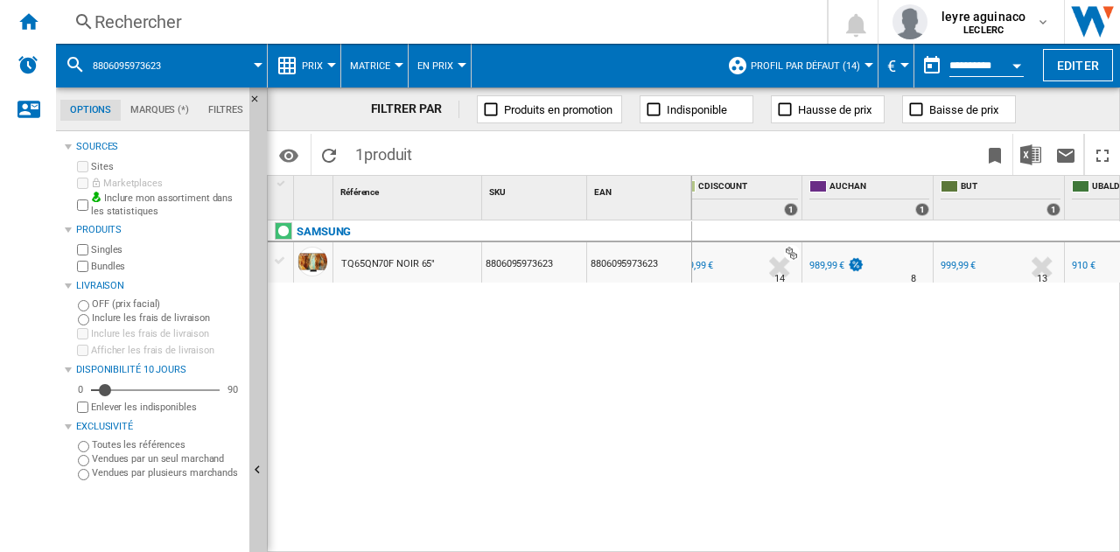
click at [836, 265] on div "989,99 €" at bounding box center [826, 265] width 35 height 11
click at [415, 22] on div "Rechercher" at bounding box center [437, 22] width 687 height 24
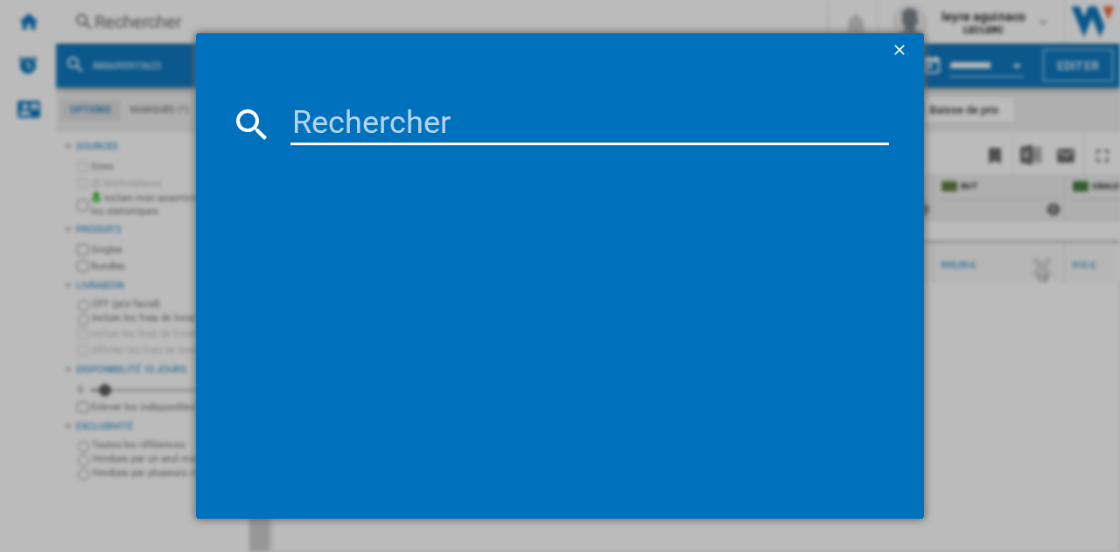
click at [441, 124] on input at bounding box center [589, 124] width 598 height 42
type input "8806097238218"
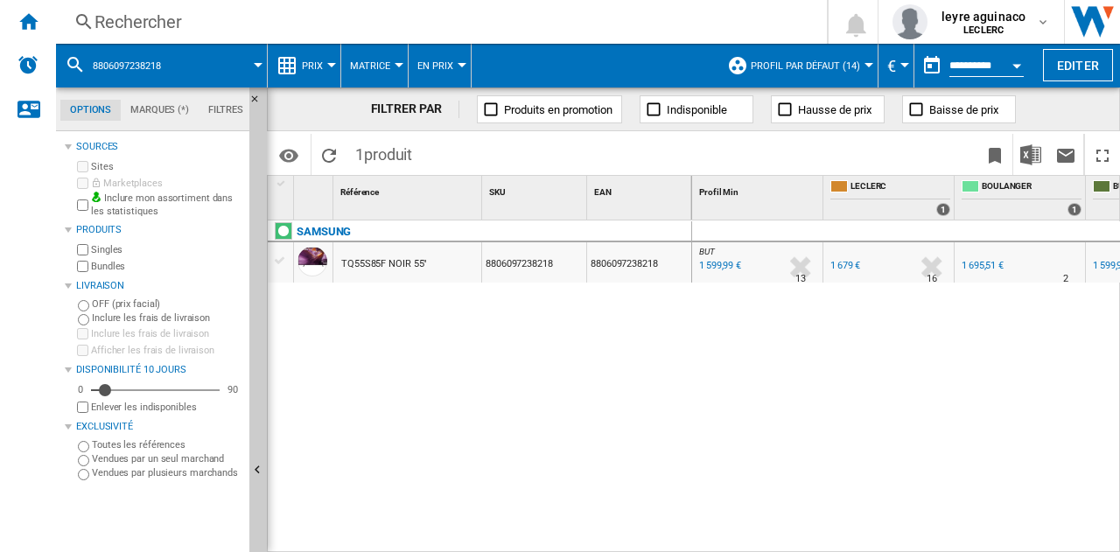
click at [472, 24] on div "Rechercher" at bounding box center [437, 22] width 687 height 24
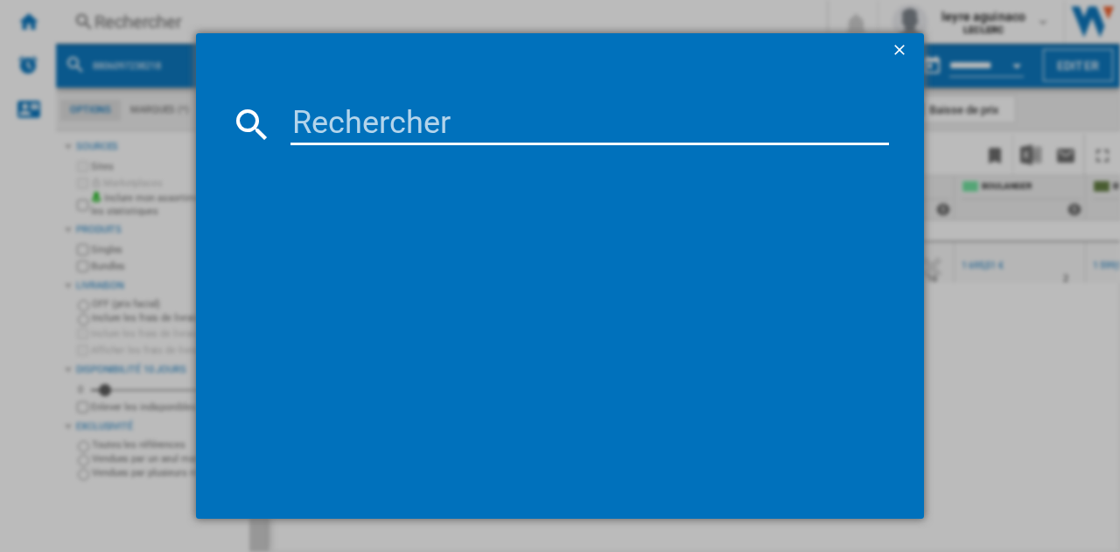
click at [500, 141] on input at bounding box center [589, 124] width 598 height 42
type input "195949042355"
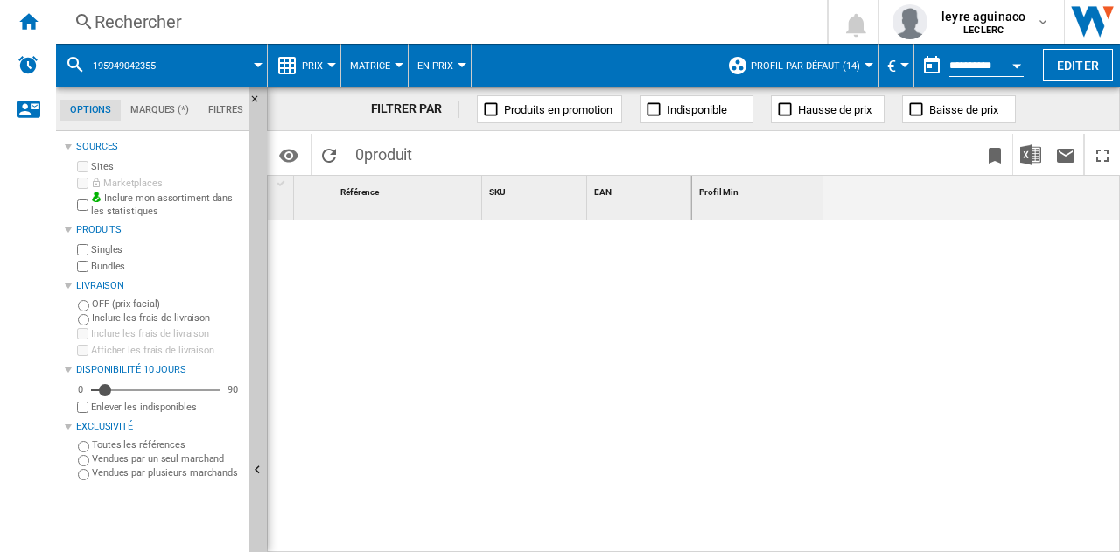
click at [412, 25] on div "Rechercher" at bounding box center [437, 22] width 687 height 24
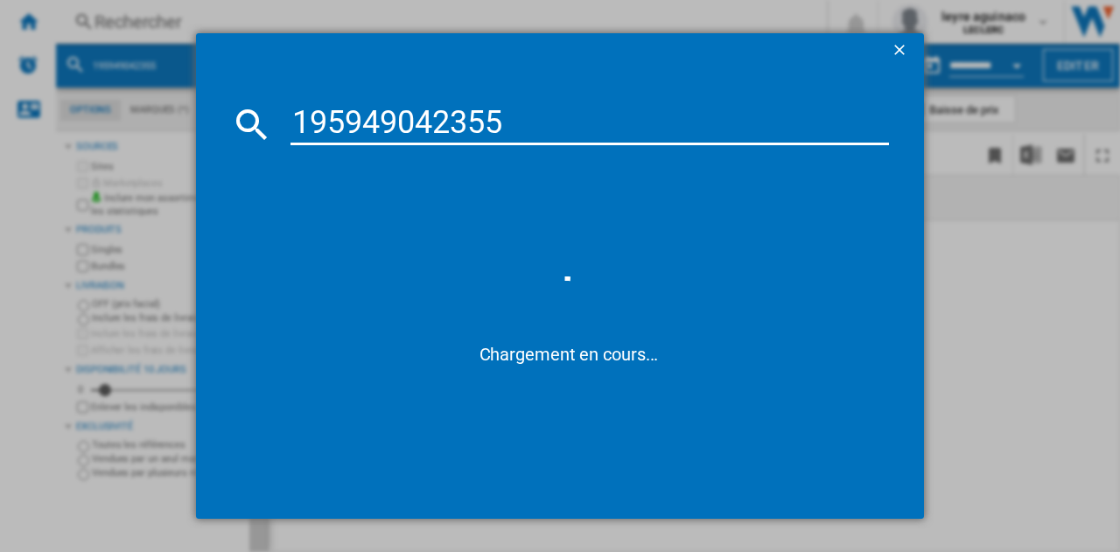
click at [297, 116] on input "195949042355" at bounding box center [589, 124] width 598 height 42
type input "0195949042355"
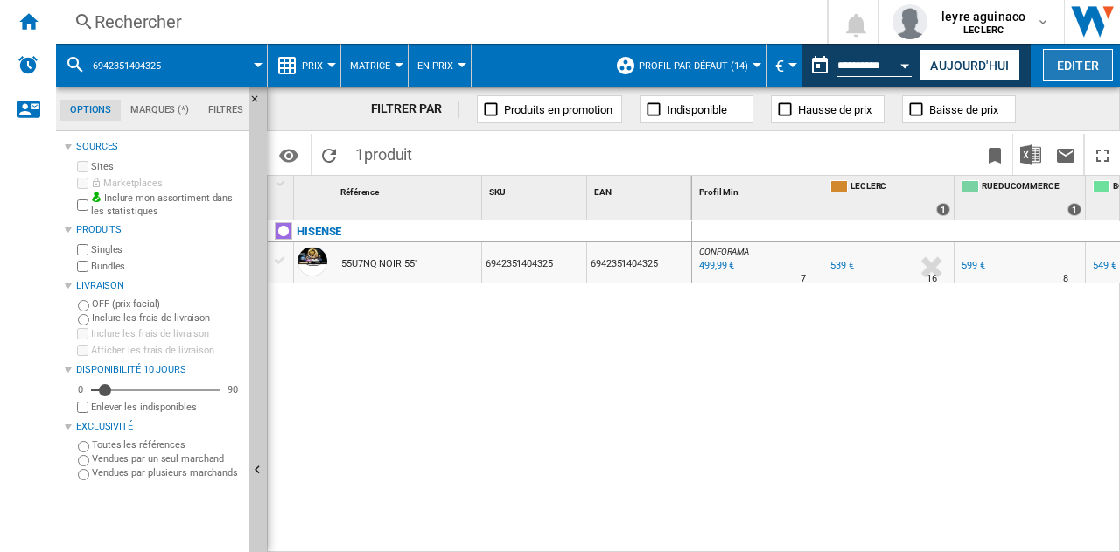
scroll to position [0, 227]
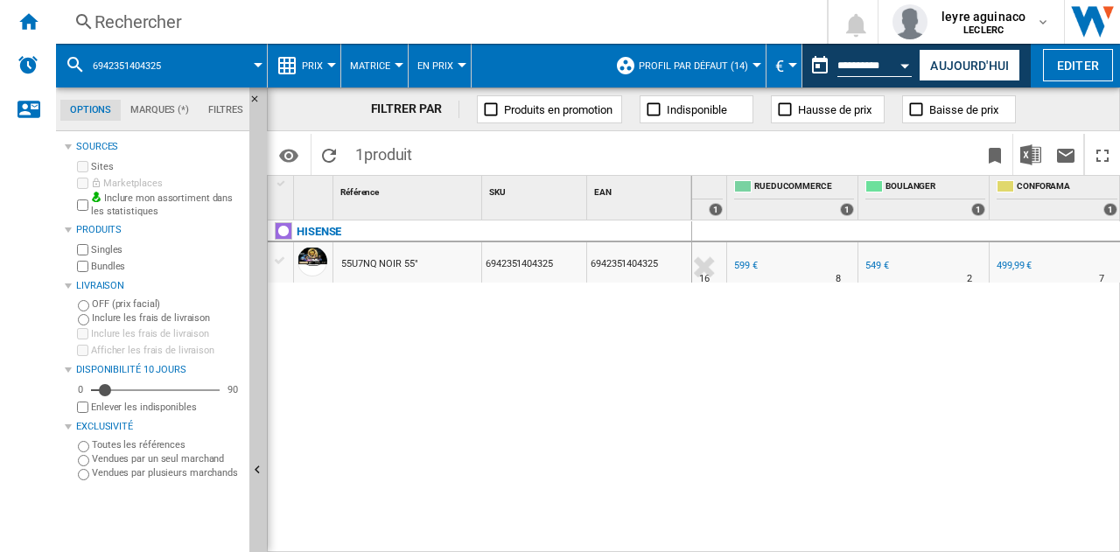
click at [983, 64] on button "Aujourd'hui" at bounding box center [968, 65] width 101 height 32
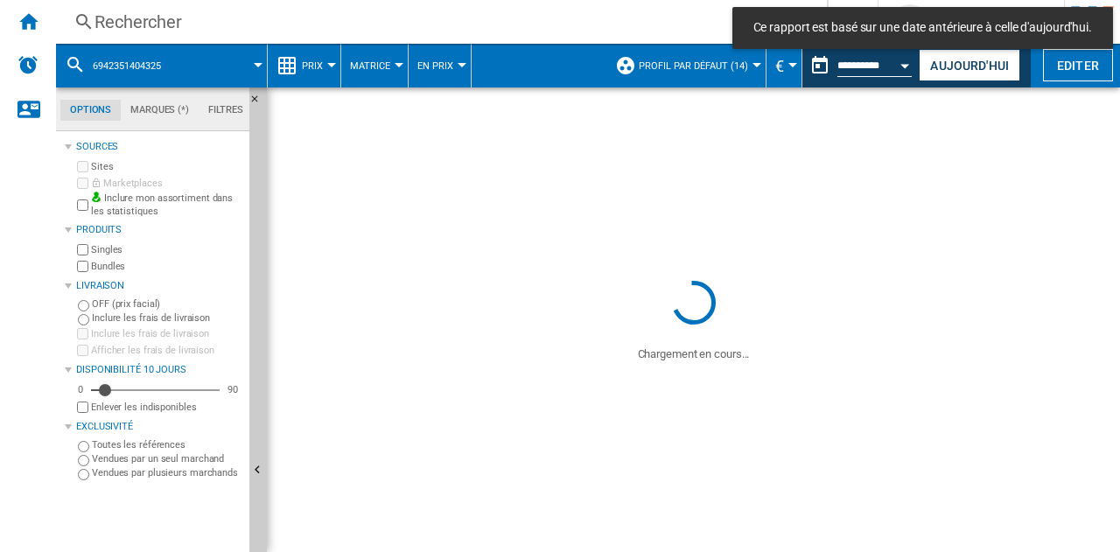
click at [443, 8] on div "Rechercher Rechercher 0 leyre aguinaco LECLERC LECLERC Mes paramètres Se déconn…" at bounding box center [588, 22] width 1064 height 44
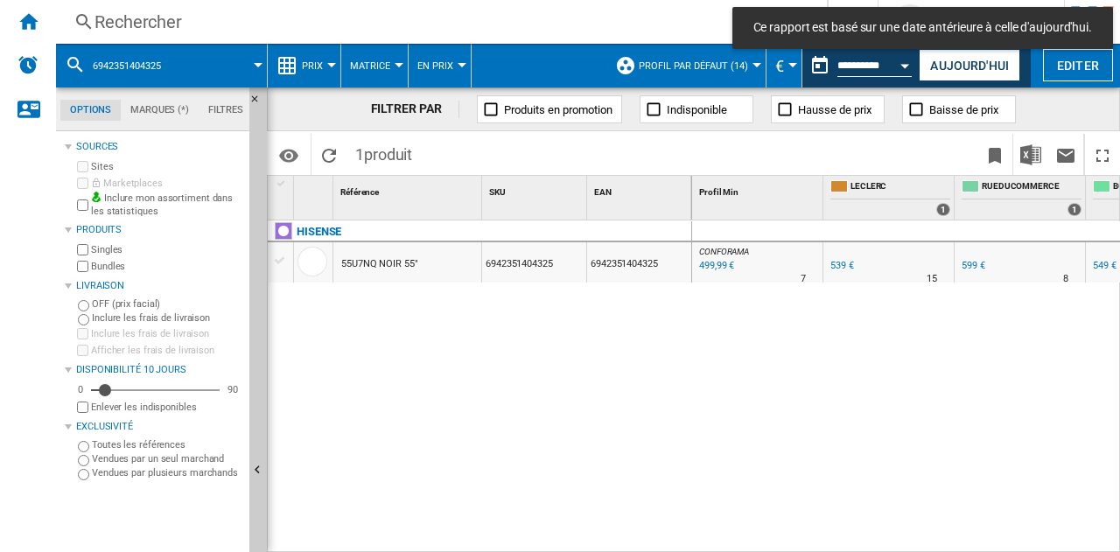
click at [441, 24] on div "Rechercher" at bounding box center [437, 22] width 687 height 24
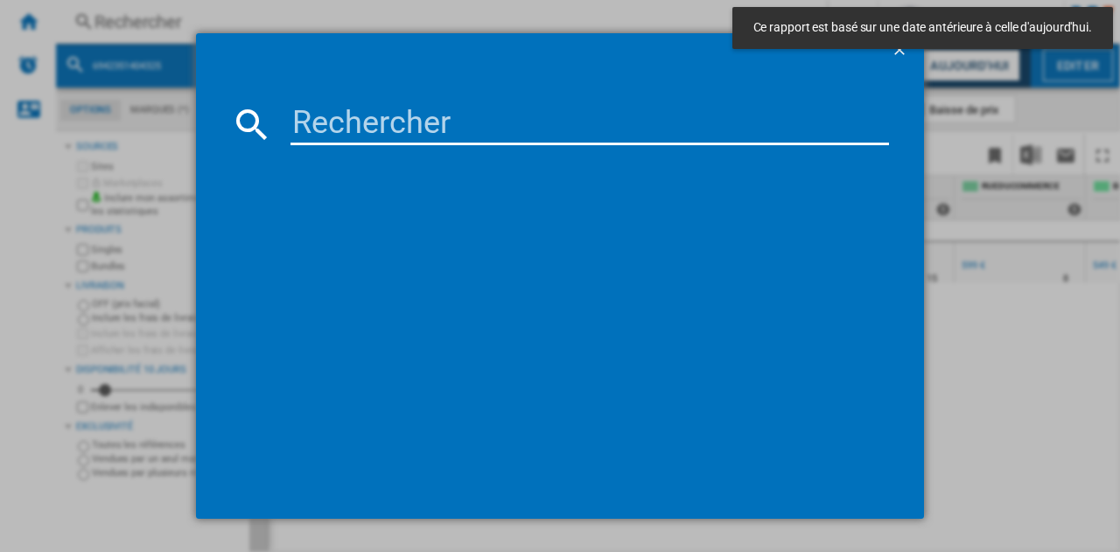
click at [441, 127] on input at bounding box center [589, 124] width 598 height 42
paste input "6942351416076"
type input "6942351416076"
